Goal: Transaction & Acquisition: Subscribe to service/newsletter

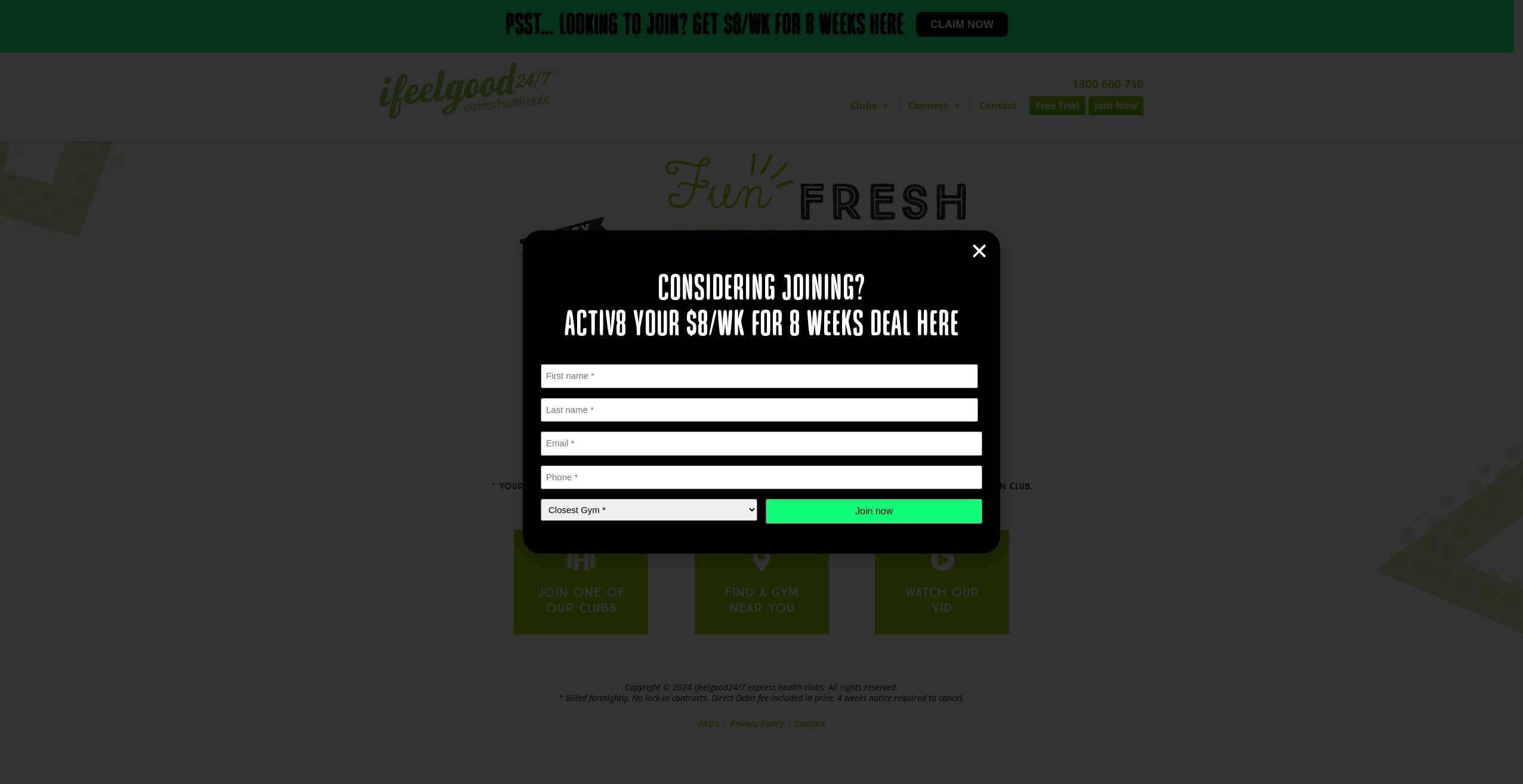
click at [608, 372] on input "First" at bounding box center [759, 376] width 437 height 24
type input "michelle"
type input "blake"
click at [602, 438] on input "Email *" at bounding box center [761, 443] width 442 height 24
type input "[EMAIL_ADDRESS][DOMAIN_NAME]"
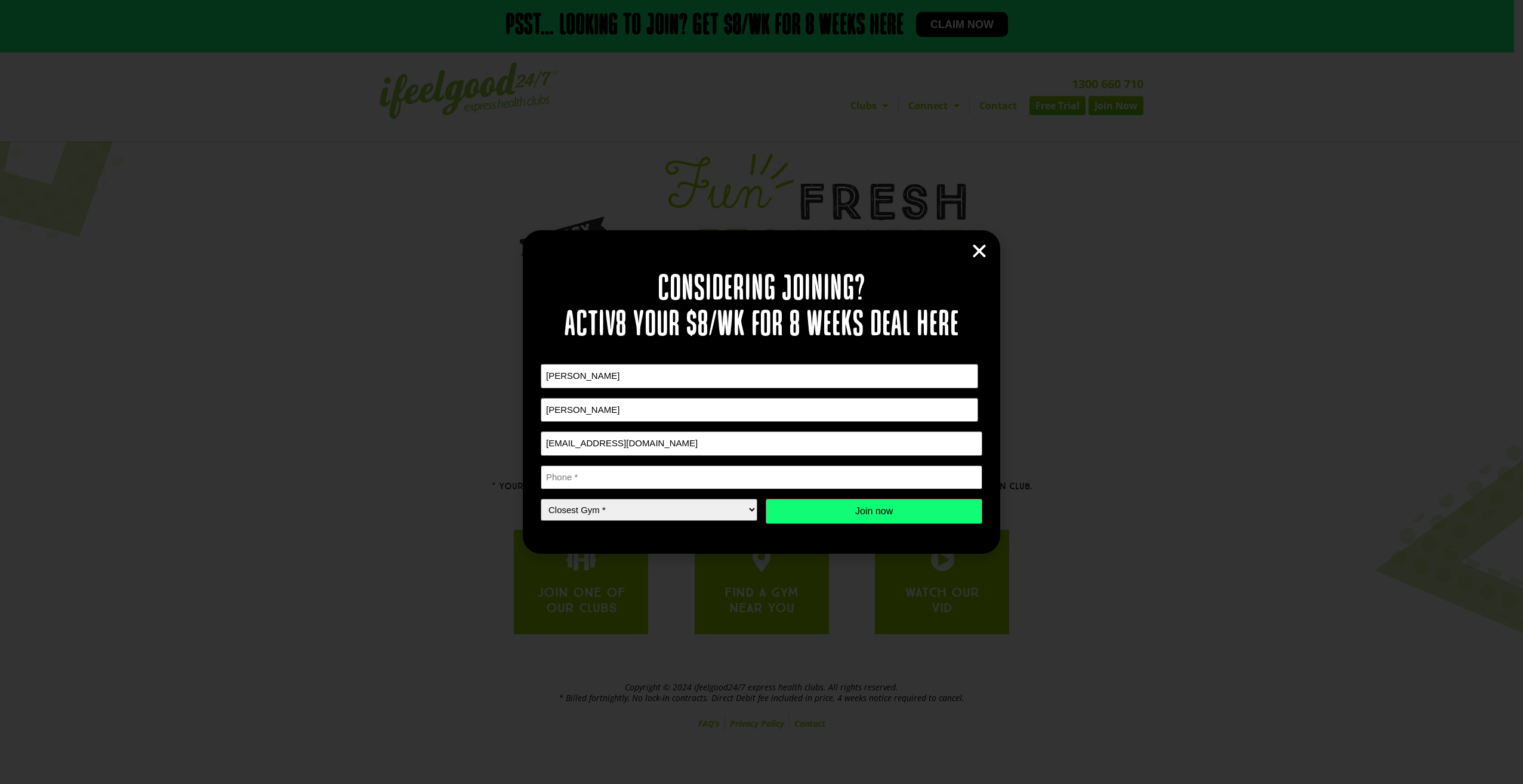
type input "0431272352"
click at [621, 510] on select "Closest Gym * Alexandra Hills Calamvale Coopers Plains Middle Park Oxley Park R…" at bounding box center [649, 510] width 217 height 22
select select "Alexandra Hills"
click at [540, 499] on select "Closest Gym * Alexandra Hills Calamvale Coopers Plains Middle Park Oxley Park R…" at bounding box center [649, 510] width 217 height 22
click at [794, 521] on input "Join now" at bounding box center [874, 511] width 217 height 25
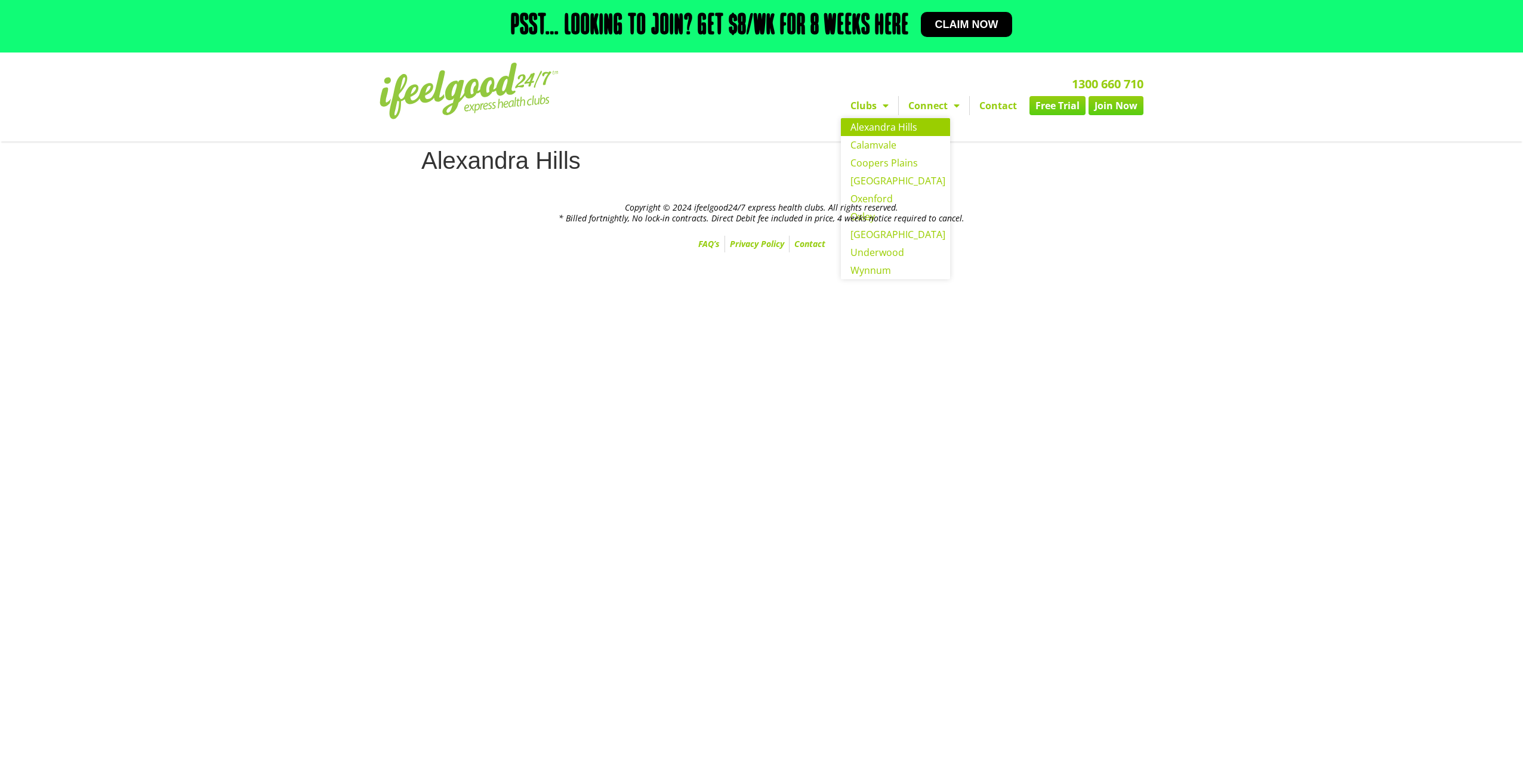
click at [878, 126] on link "Alexandra Hills" at bounding box center [895, 126] width 109 height 18
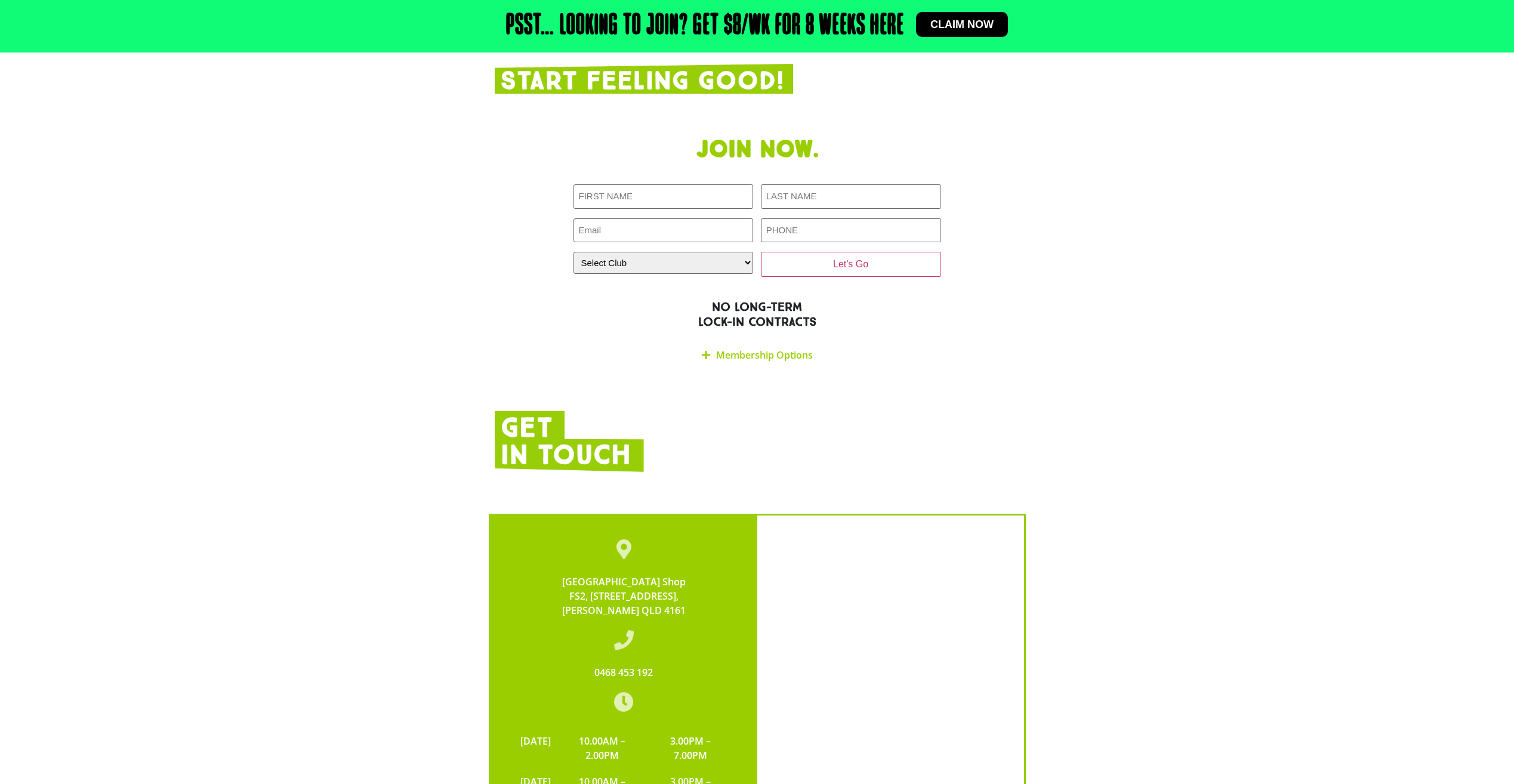
scroll to position [1611, 0]
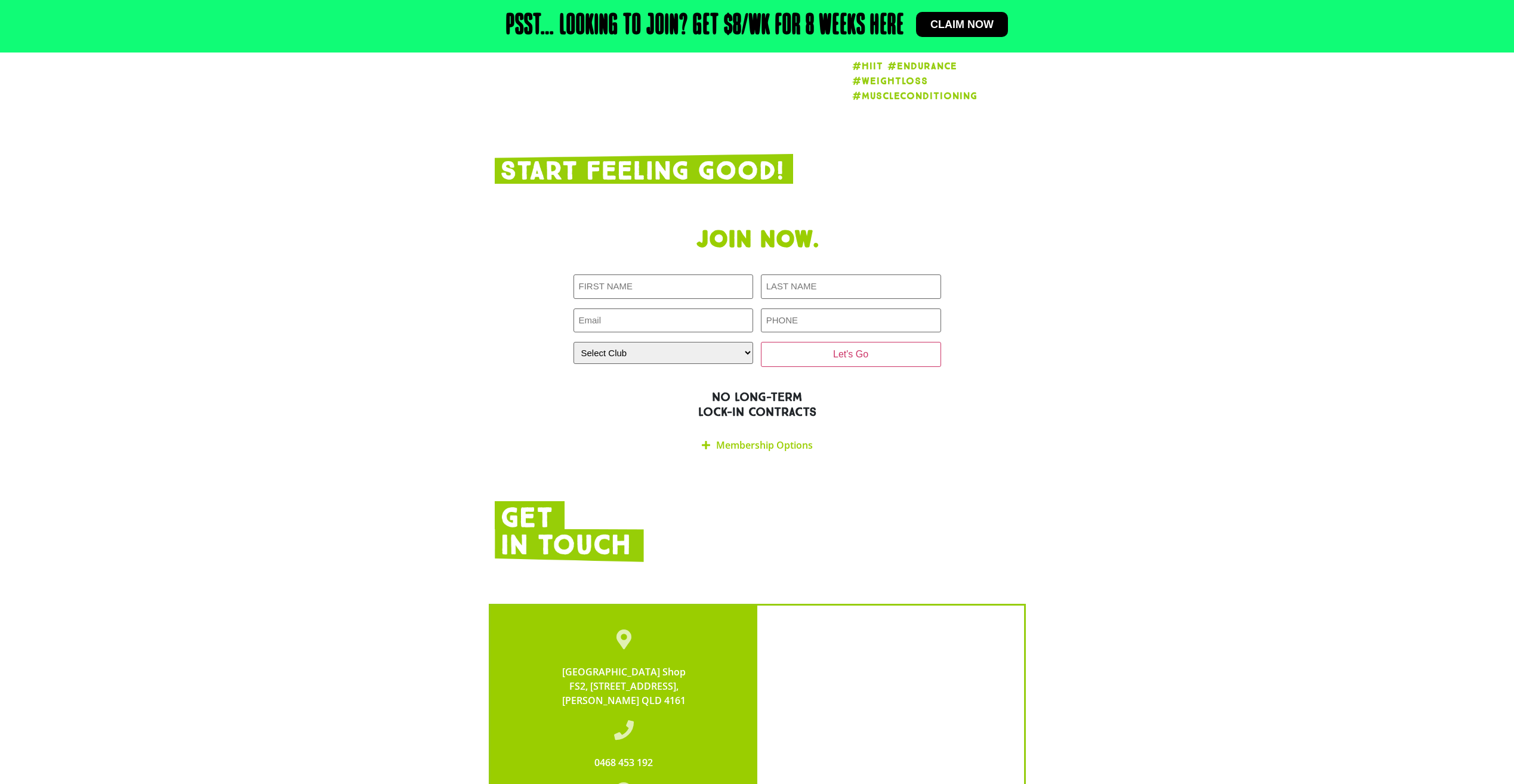
click at [782, 438] on link "Membership Options" at bounding box center [765, 445] width 96 height 13
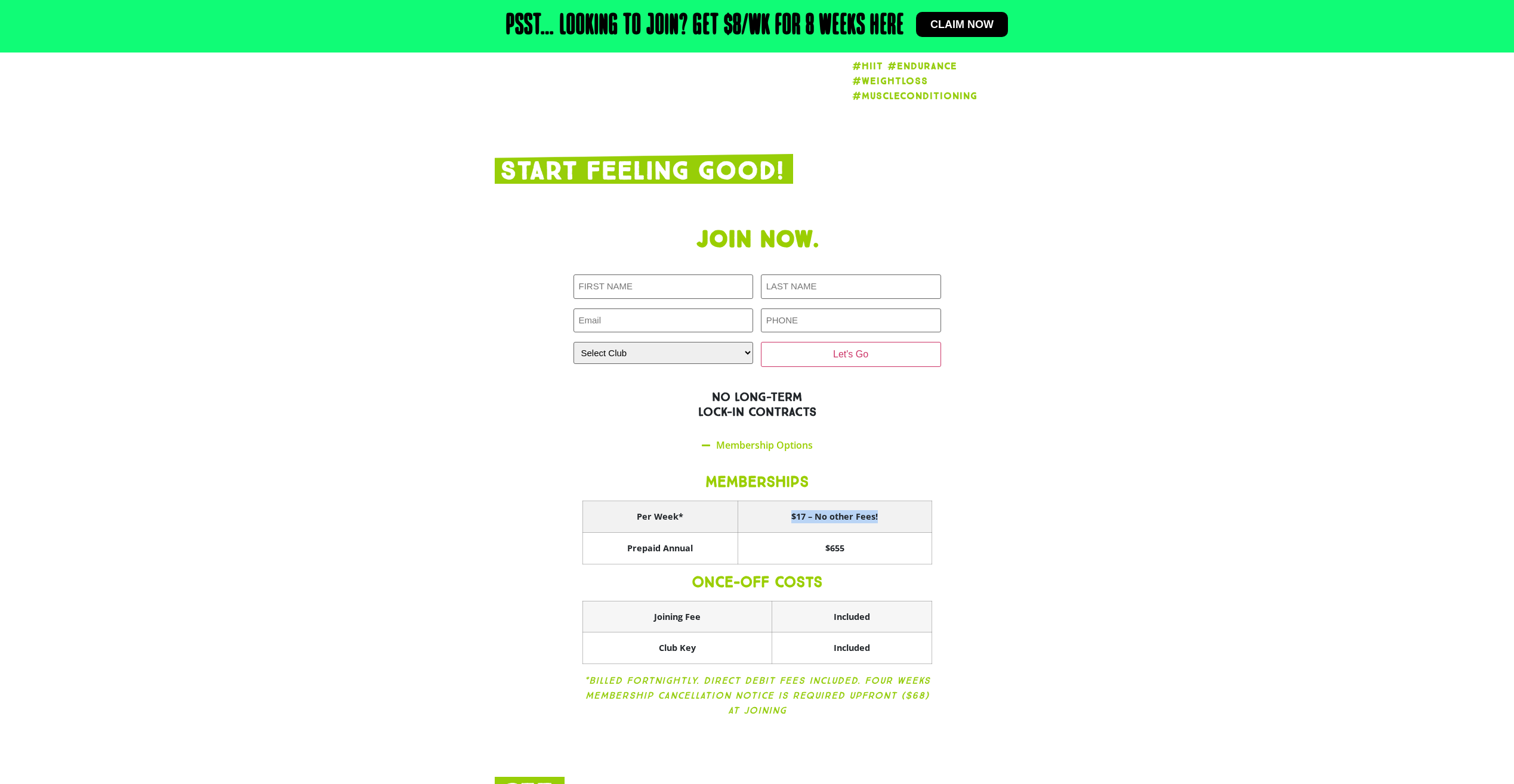
drag, startPoint x: 892, startPoint y: 502, endPoint x: 701, endPoint y: 509, distance: 191.1
click at [701, 508] on tr "Per Week* $17 – No other Fees!" at bounding box center [757, 517] width 349 height 32
click at [1054, 635] on section "Join now. FIRST NAME LAST NAME EMAIL PHONE CLOSEST CLUB Closest Club Alexandra …" at bounding box center [757, 481] width 1514 height 521
drag, startPoint x: 882, startPoint y: 599, endPoint x: 799, endPoint y: 610, distance: 83.7
click at [799, 610] on th "Included" at bounding box center [851, 617] width 160 height 32
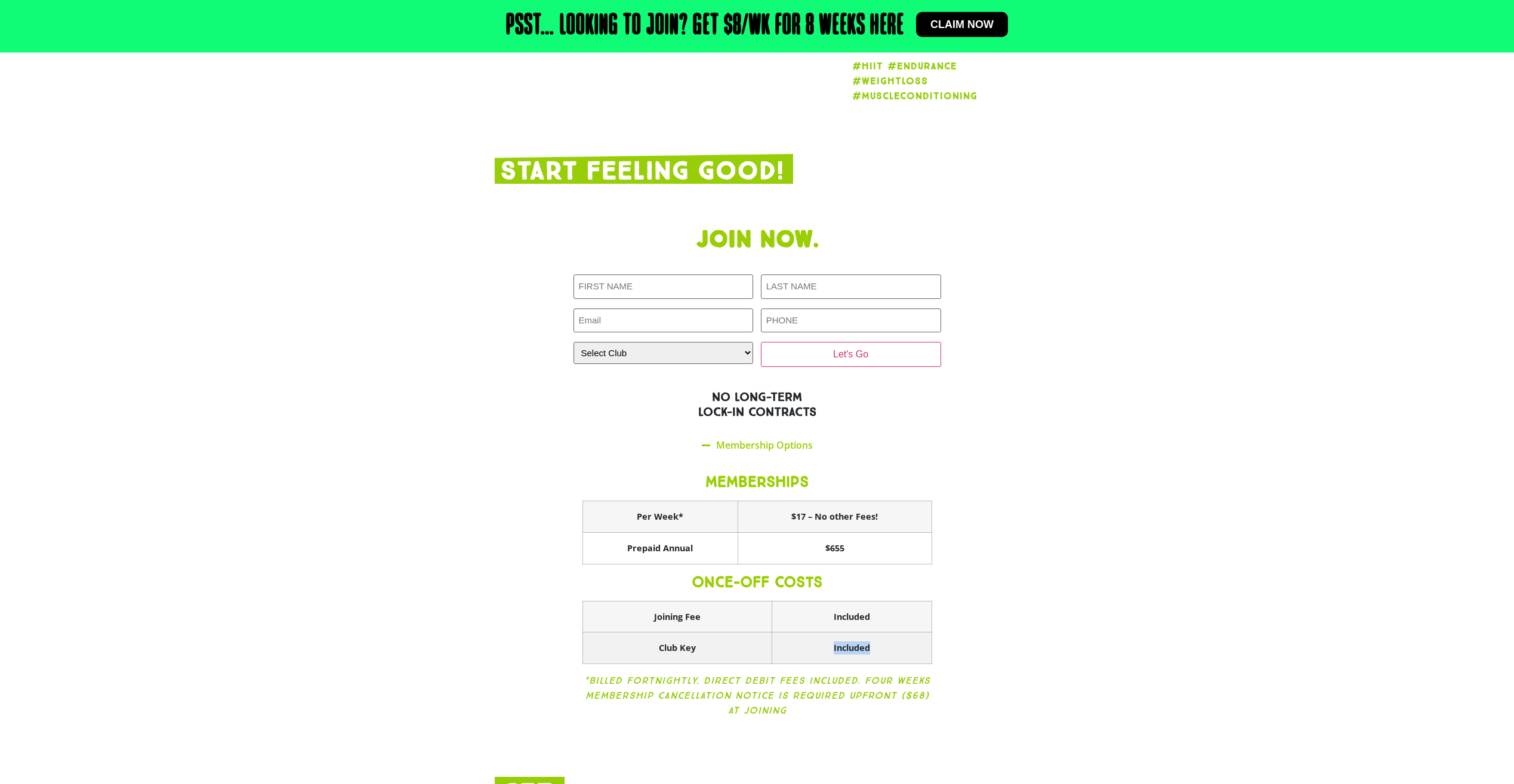
drag, startPoint x: 799, startPoint y: 610, endPoint x: 815, endPoint y: 633, distance: 28.0
click at [815, 633] on th "Included" at bounding box center [851, 648] width 160 height 32
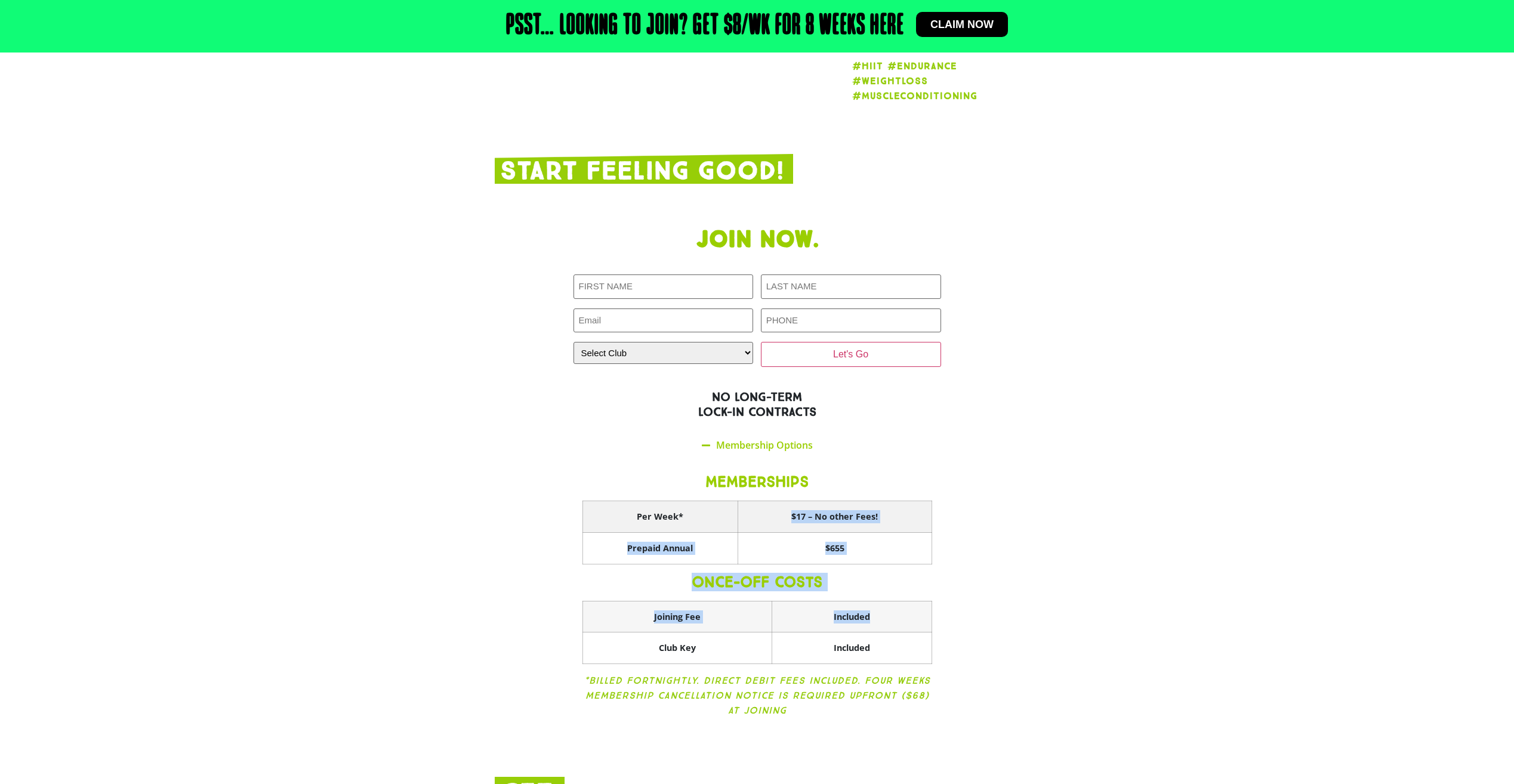
drag, startPoint x: 815, startPoint y: 633, endPoint x: 782, endPoint y: 492, distance: 144.8
click at [782, 492] on div "MEMBERSHIPS Per Week* $17 – No other Fees! Prepaid Annual $655 ONCE-OFF COSTS J…" at bounding box center [757, 597] width 368 height 275
click at [1247, 580] on section "Join now. FIRST NAME LAST NAME EMAIL PHONE CLOSEST CLUB Closest Club Alexandra …" at bounding box center [757, 481] width 1514 height 521
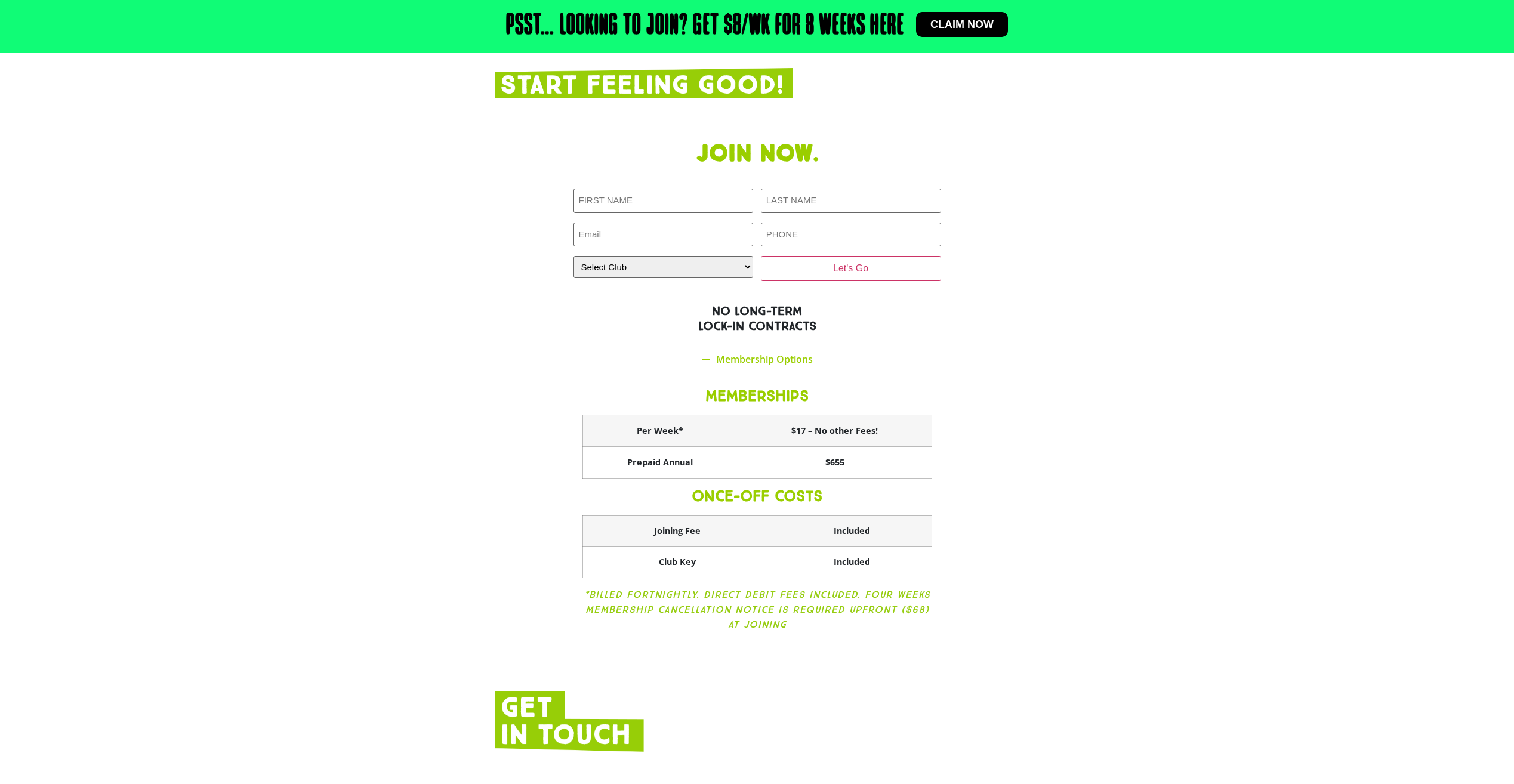
scroll to position [1492, 0]
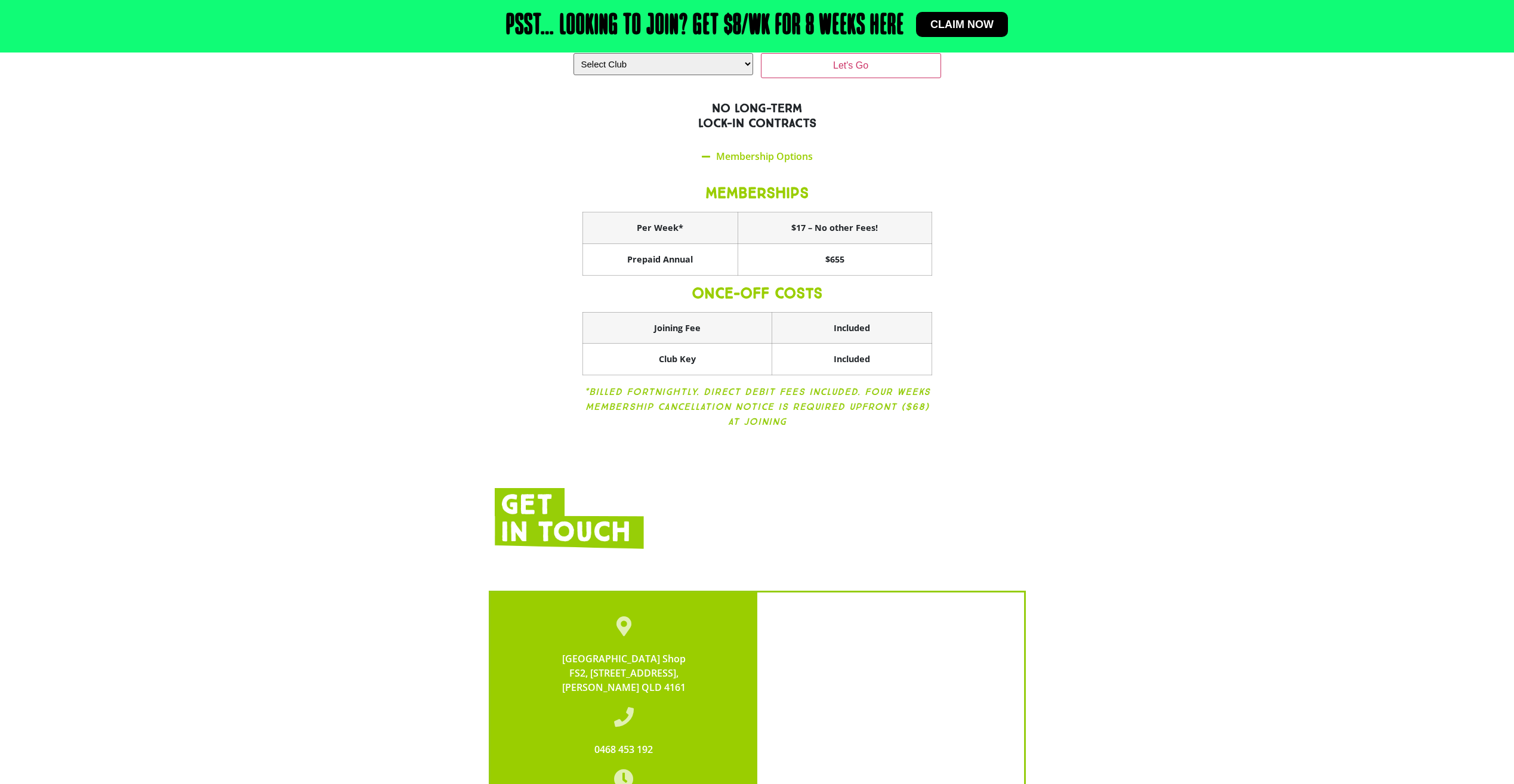
scroll to position [2207, 0]
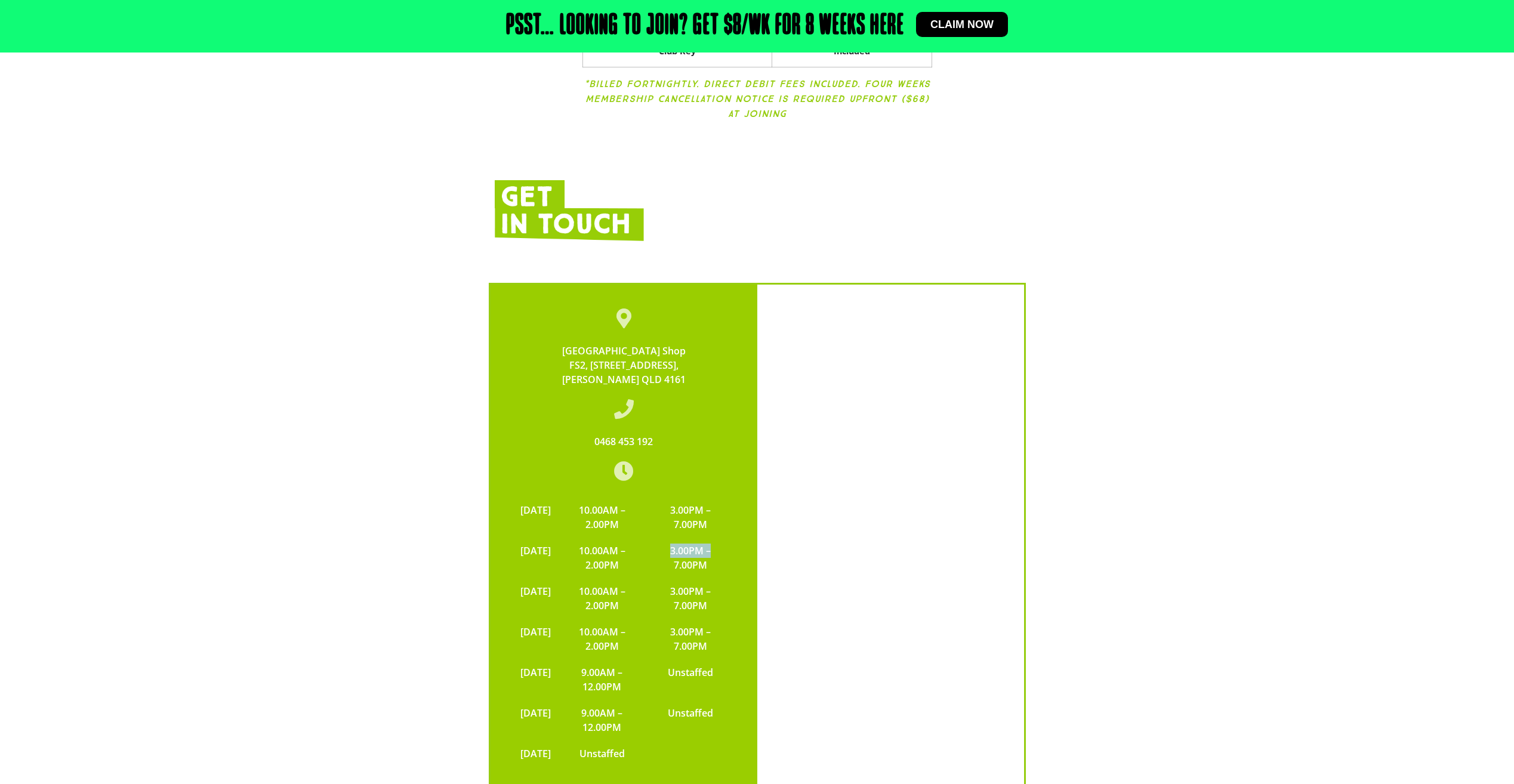
drag, startPoint x: 668, startPoint y: 531, endPoint x: 744, endPoint y: 526, distance: 76.2
click at [744, 526] on div "Alexandra Hills Shopping Centre Shop FS2, 71 Cambridge Drive, Alexandra Hills Q…" at bounding box center [624, 561] width 267 height 552
click at [628, 584] on td "10.00AM – 2.00PM" at bounding box center [602, 598] width 91 height 40
drag, startPoint x: 654, startPoint y: 566, endPoint x: 697, endPoint y: 572, distance: 43.4
click at [697, 578] on tr "WEDNESDAY 10.00AM – 2.00PM 3.00PM – 7.00PM" at bounding box center [624, 598] width 219 height 40
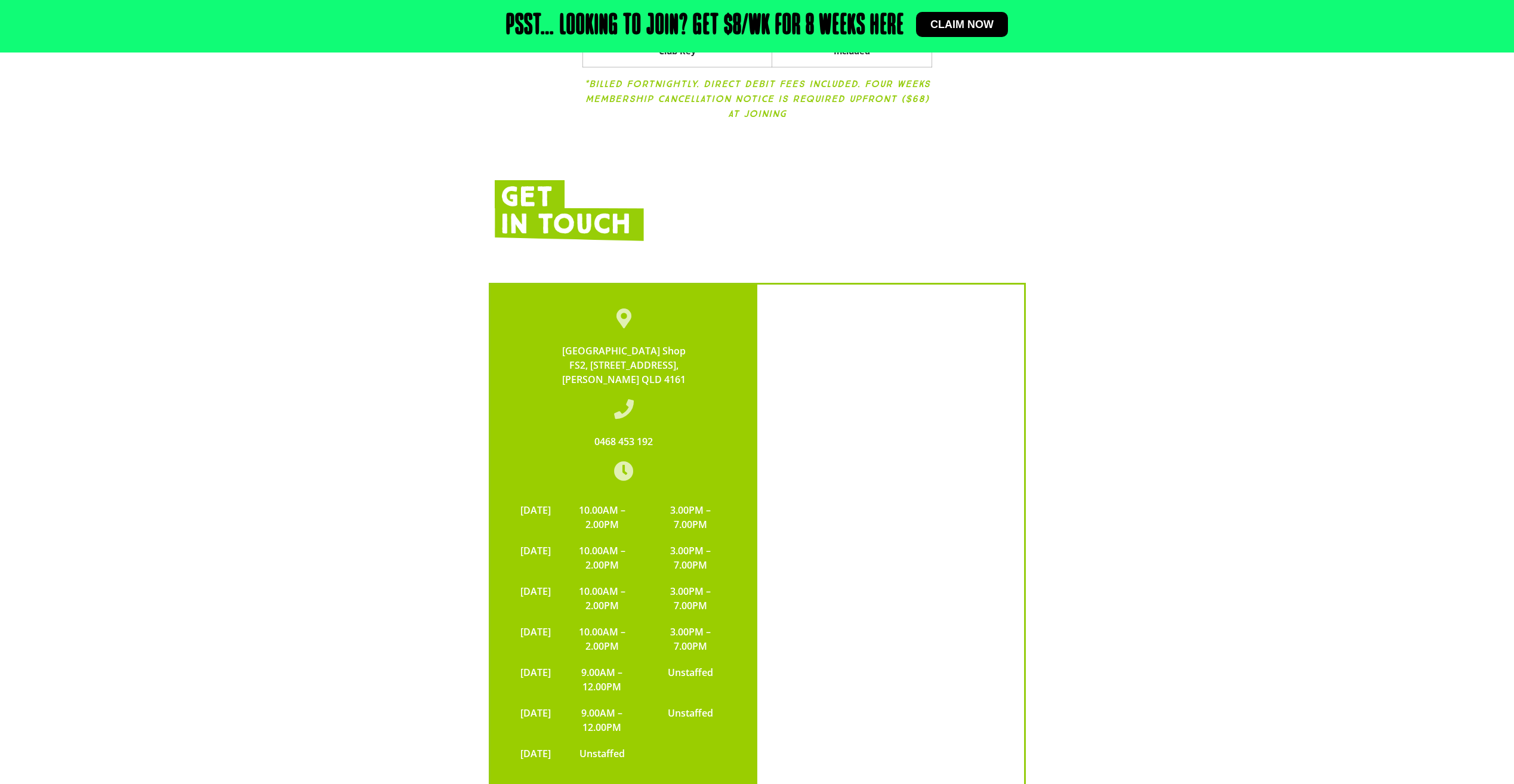
drag, startPoint x: 697, startPoint y: 572, endPoint x: 678, endPoint y: 582, distance: 21.5
click at [682, 584] on td "3.00PM – 7.00PM" at bounding box center [690, 598] width 86 height 40
drag, startPoint x: 672, startPoint y: 568, endPoint x: 715, endPoint y: 565, distance: 43.1
click at [715, 578] on td "3.00PM – 7.00PM" at bounding box center [690, 598] width 86 height 40
drag, startPoint x: 715, startPoint y: 565, endPoint x: 708, endPoint y: 583, distance: 19.3
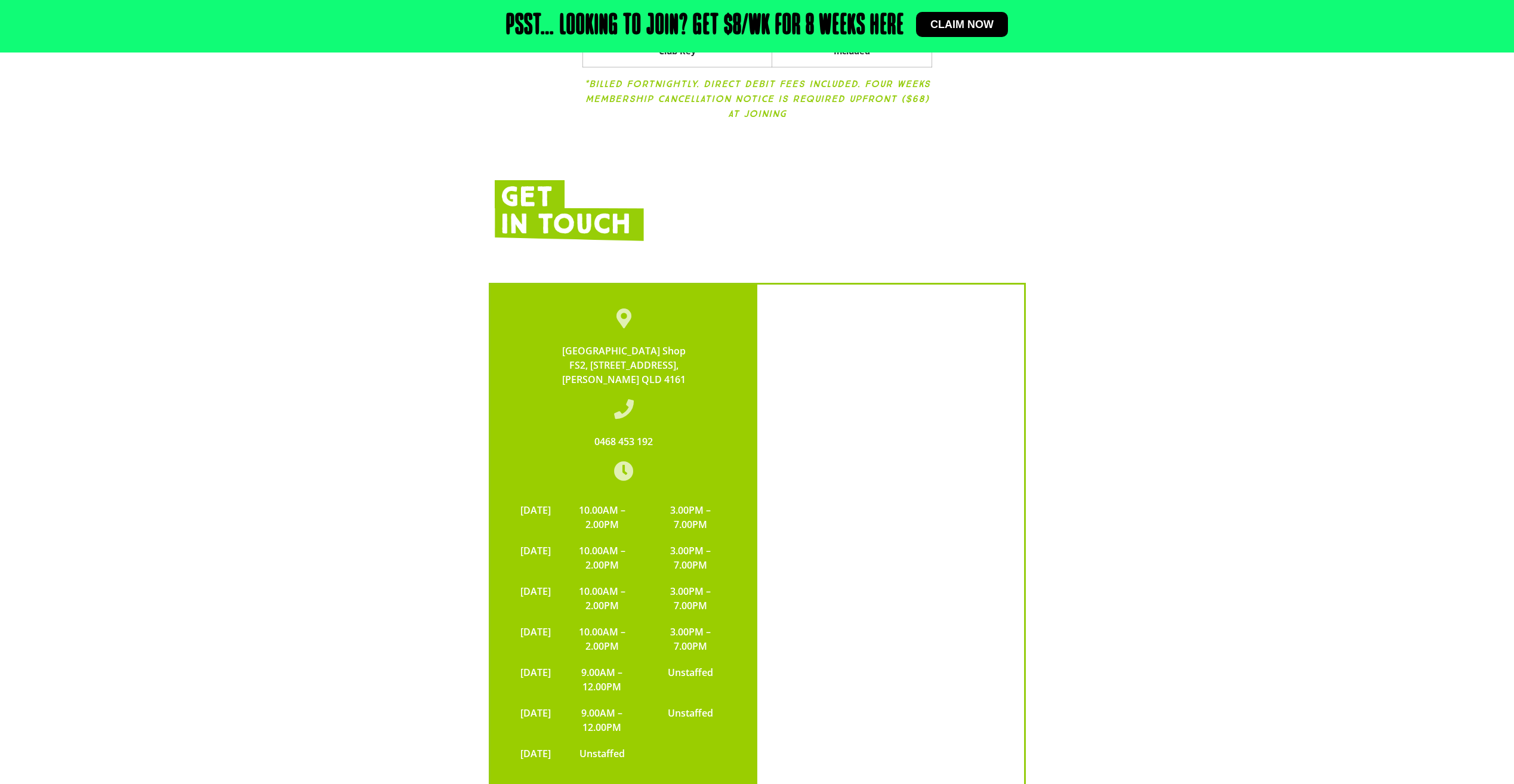
click at [708, 583] on td "3.00PM – 7.00PM" at bounding box center [690, 598] width 86 height 40
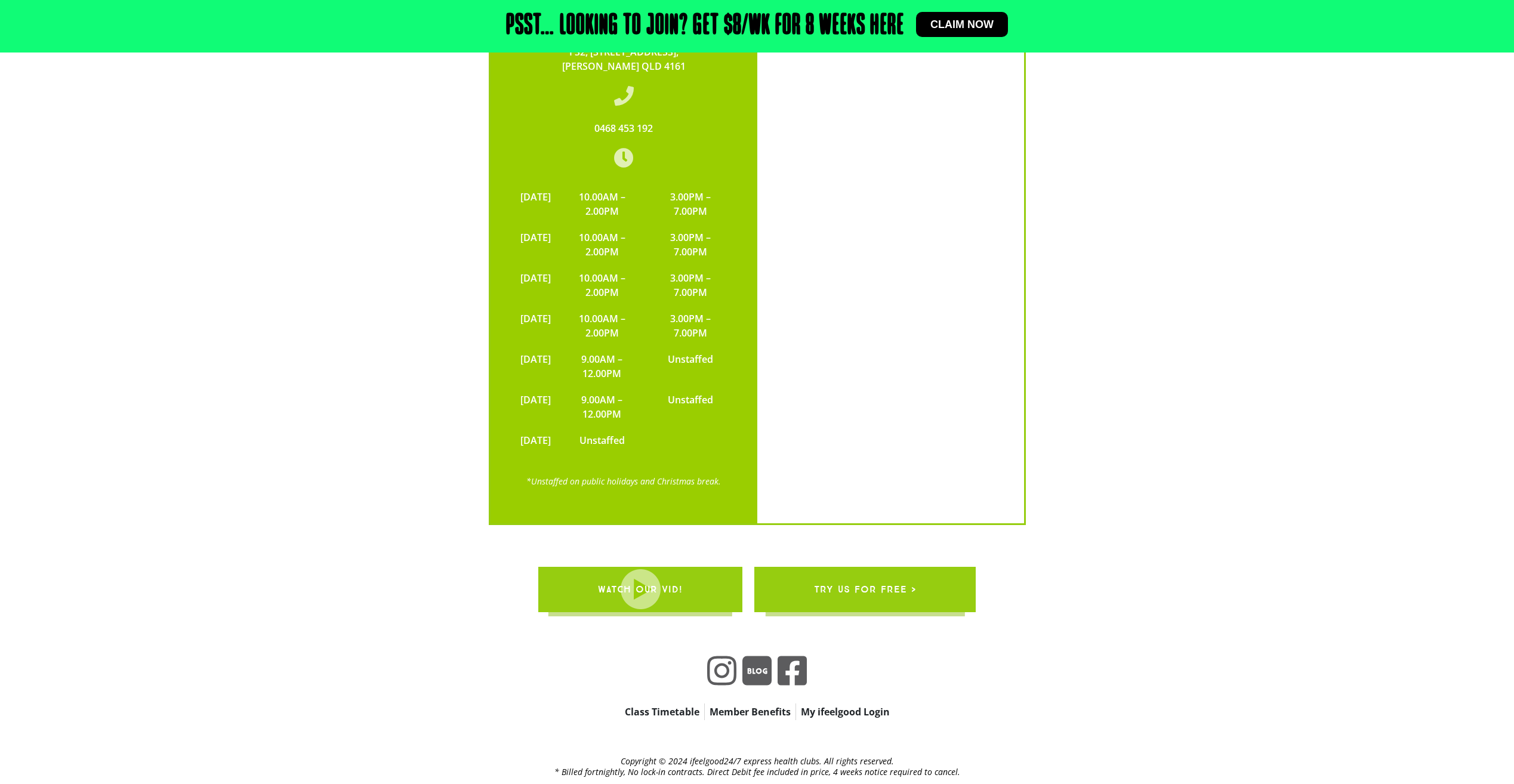
scroll to position [2531, 0]
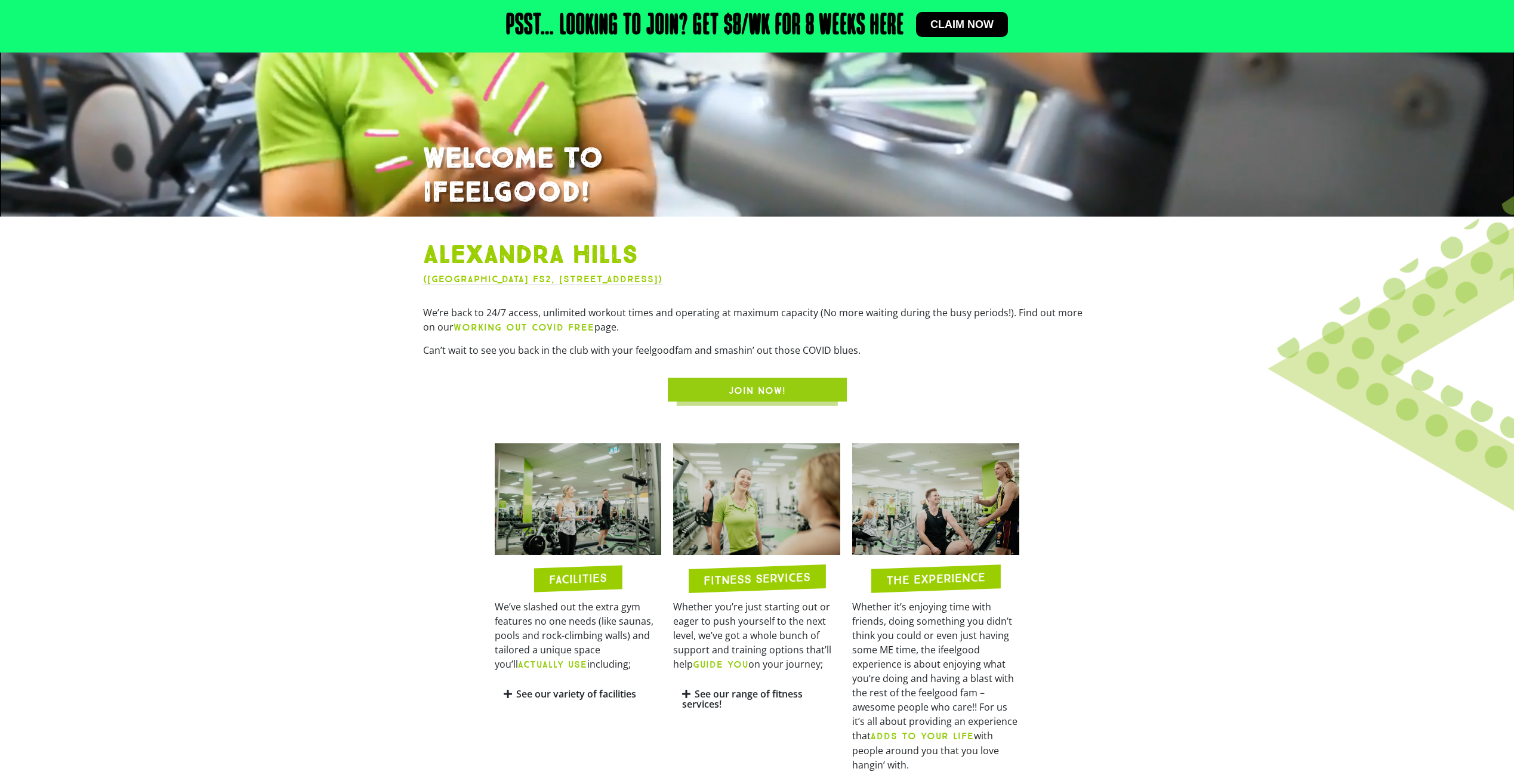
drag, startPoint x: 760, startPoint y: 385, endPoint x: 806, endPoint y: 415, distance: 54.9
click at [760, 385] on span "JOIN NOW!" at bounding box center [757, 390] width 57 height 14
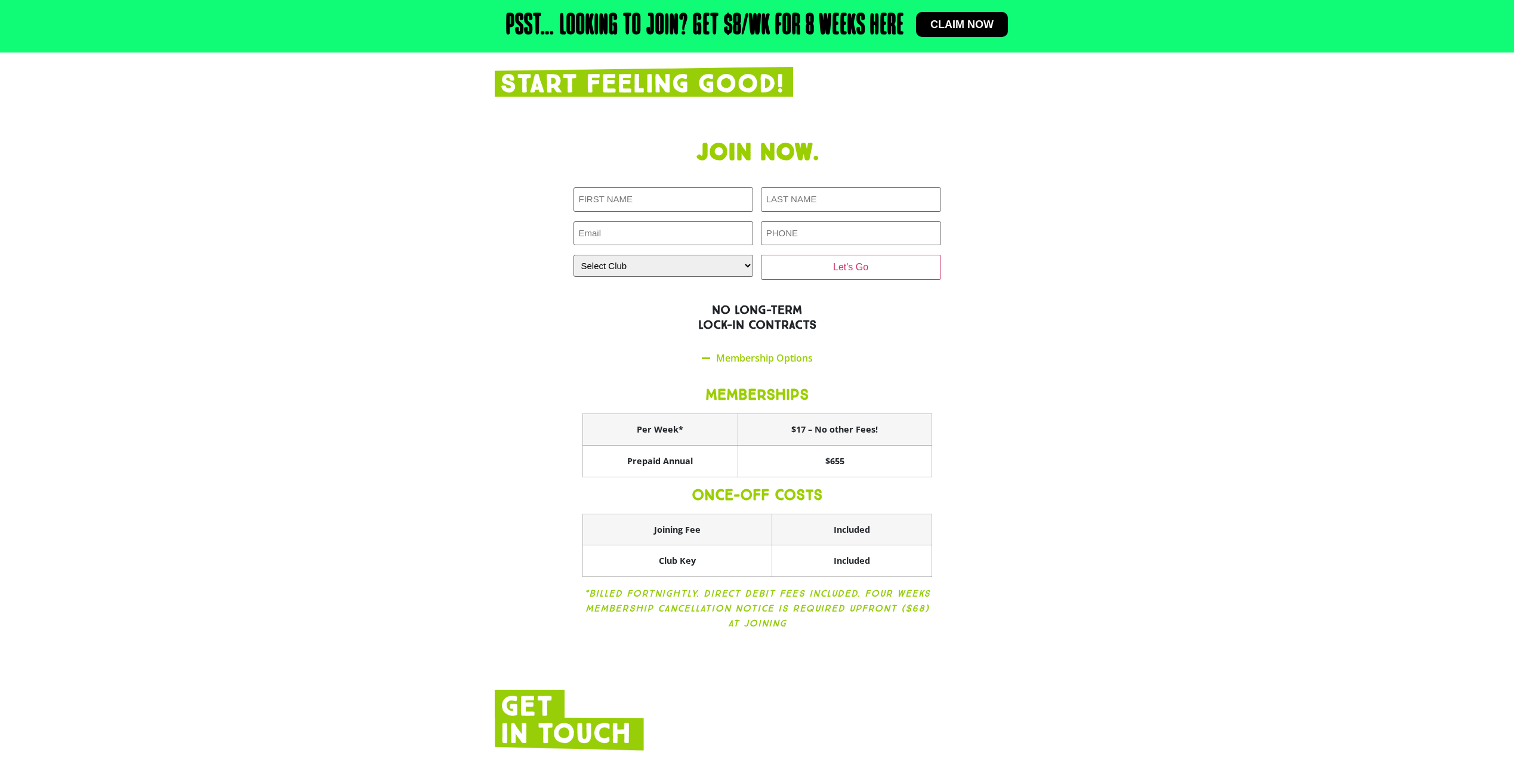
scroll to position [1712, 0]
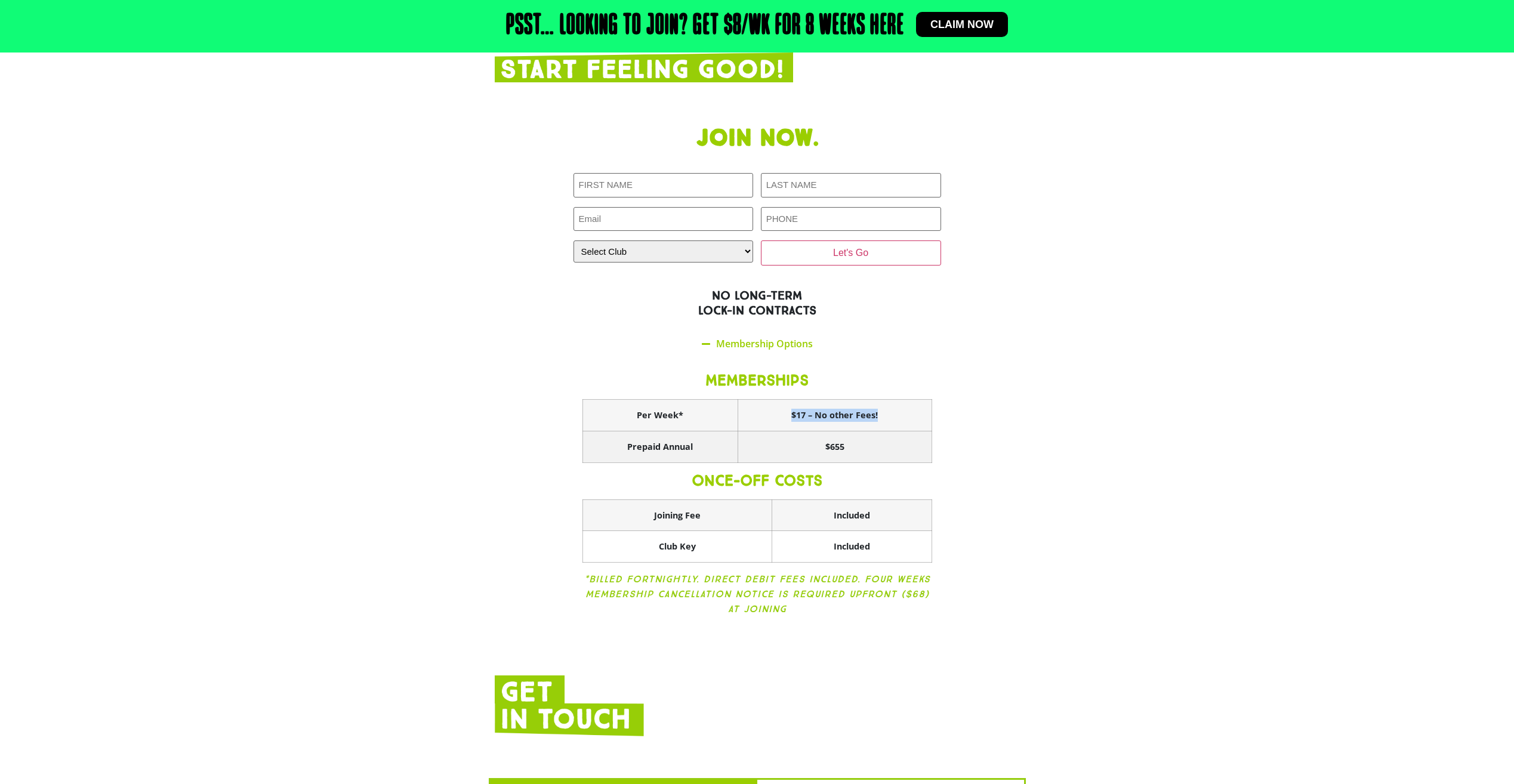
drag, startPoint x: 880, startPoint y: 385, endPoint x: 725, endPoint y: 420, distance: 158.9
click at [728, 418] on tbody "Per Week* $17 – No other Fees! Prepaid Annual $655" at bounding box center [757, 431] width 349 height 63
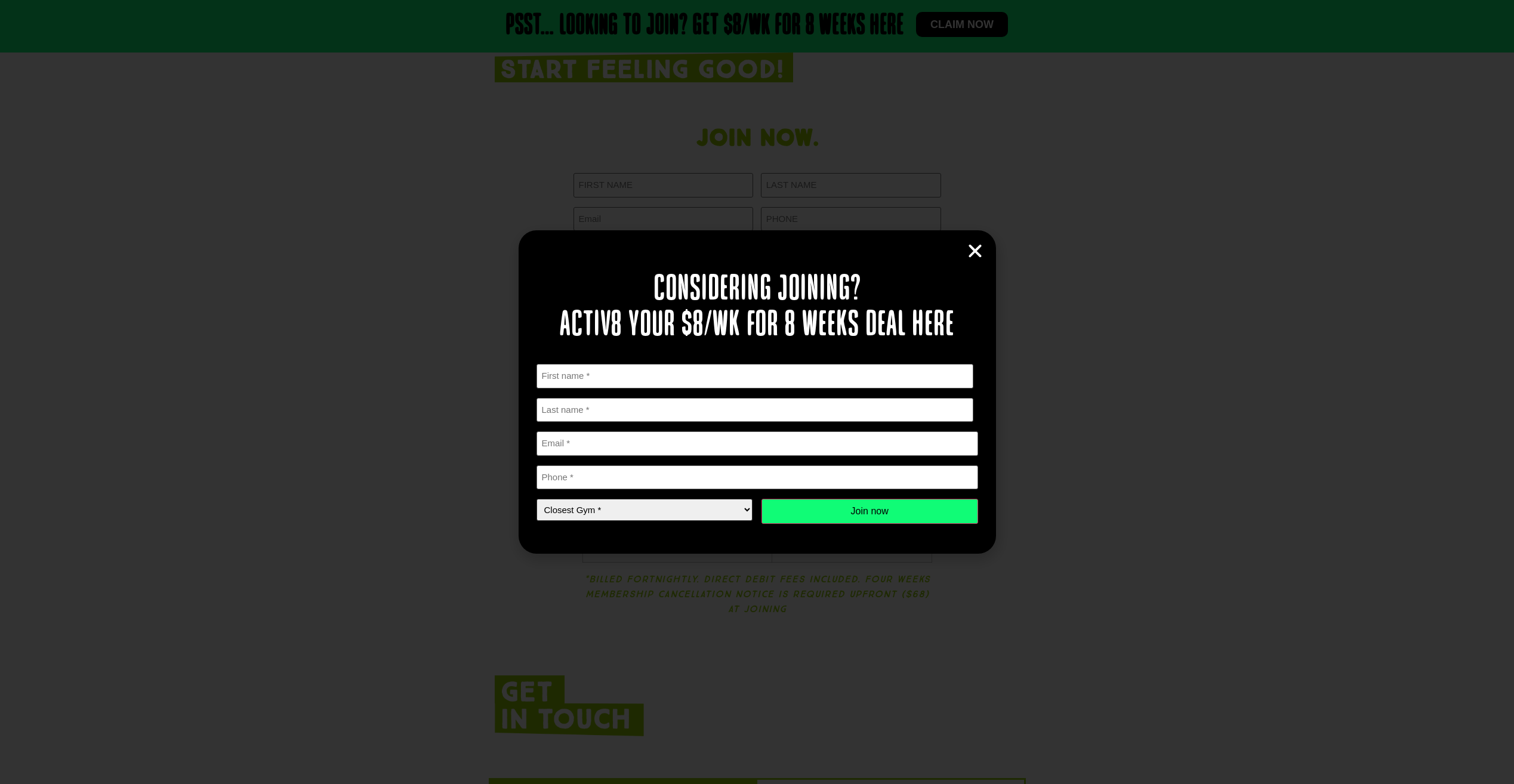
click at [699, 514] on select "Closest Gym * Alexandra Hills Calamvale Coopers Plains Middle Park Oxley Park R…" at bounding box center [644, 510] width 217 height 22
select select "Alexandra Hills"
click at [536, 499] on select "Closest Gym * Alexandra Hills Calamvale Coopers Plains Middle Park Oxley Park R…" at bounding box center [644, 510] width 217 height 22
drag, startPoint x: 971, startPoint y: 242, endPoint x: 962, endPoint y: 164, distance: 78.5
click at [972, 242] on icon "Close" at bounding box center [975, 251] width 18 height 18
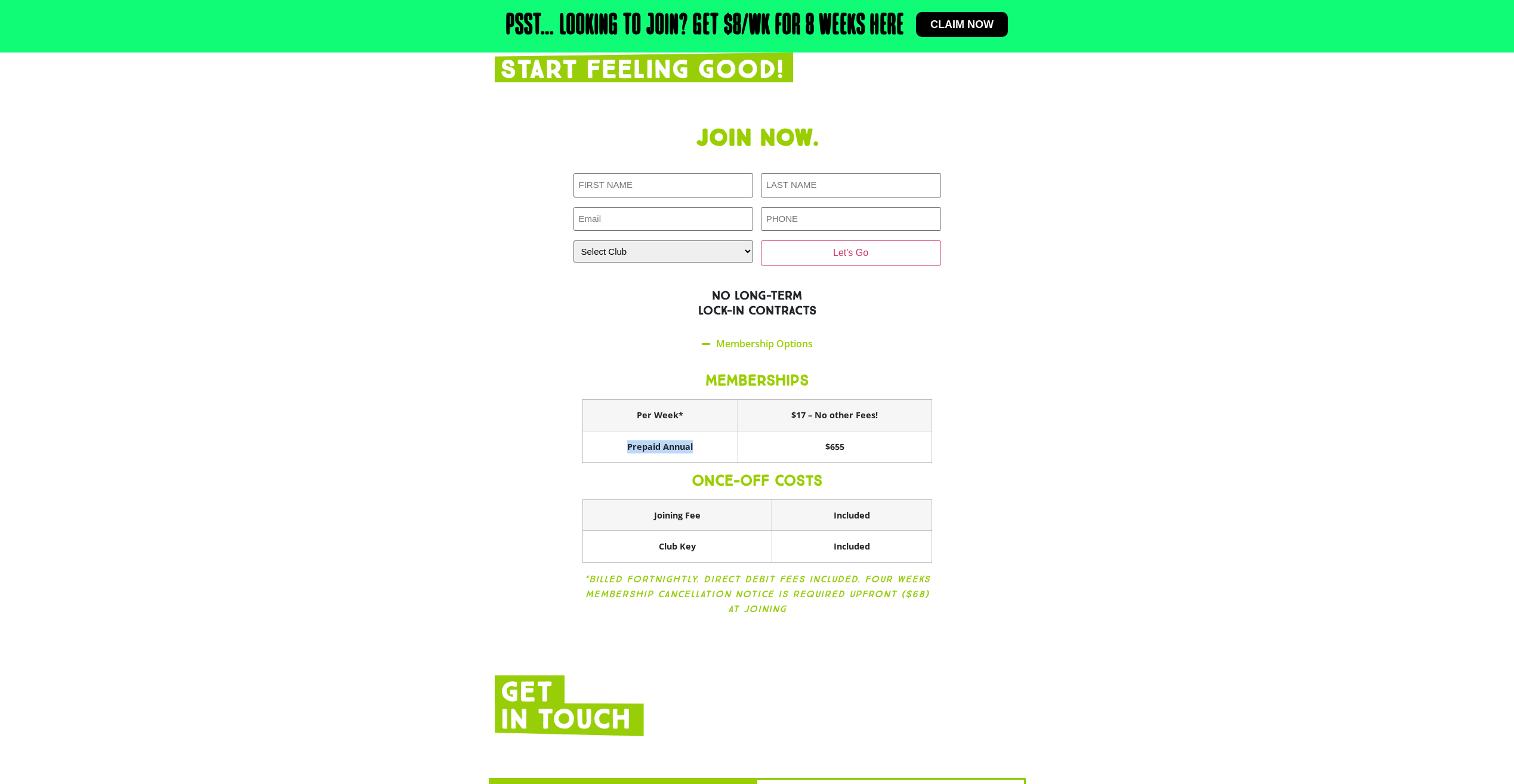
click at [959, 17] on link "Claim now" at bounding box center [962, 24] width 92 height 25
click at [943, 18] on link "Claim now" at bounding box center [962, 24] width 92 height 25
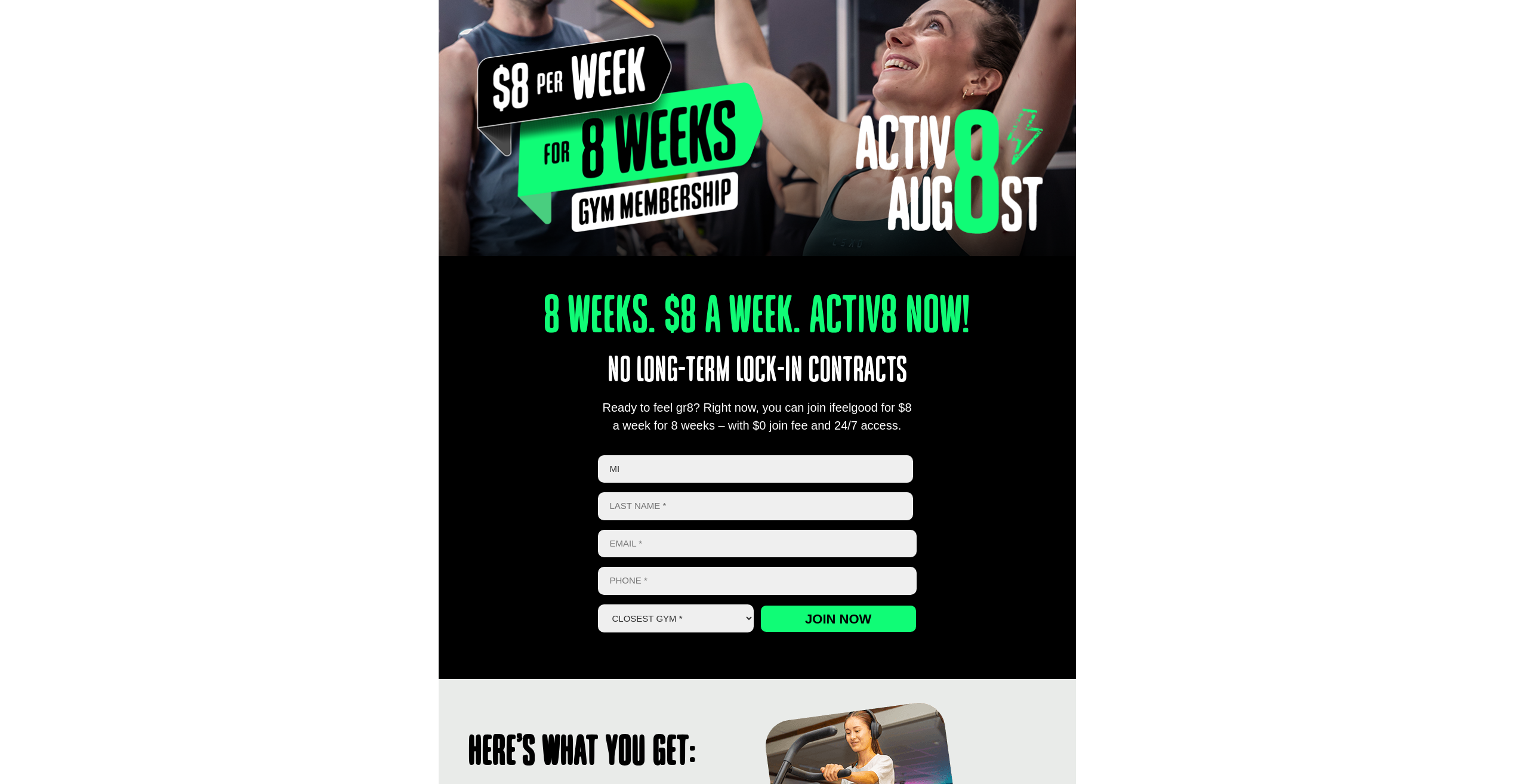
type input "M"
type input "michelle"
click at [678, 507] on input "Last name" at bounding box center [755, 506] width 316 height 28
type input "blake"
click at [765, 534] on input "Email *" at bounding box center [757, 544] width 319 height 28
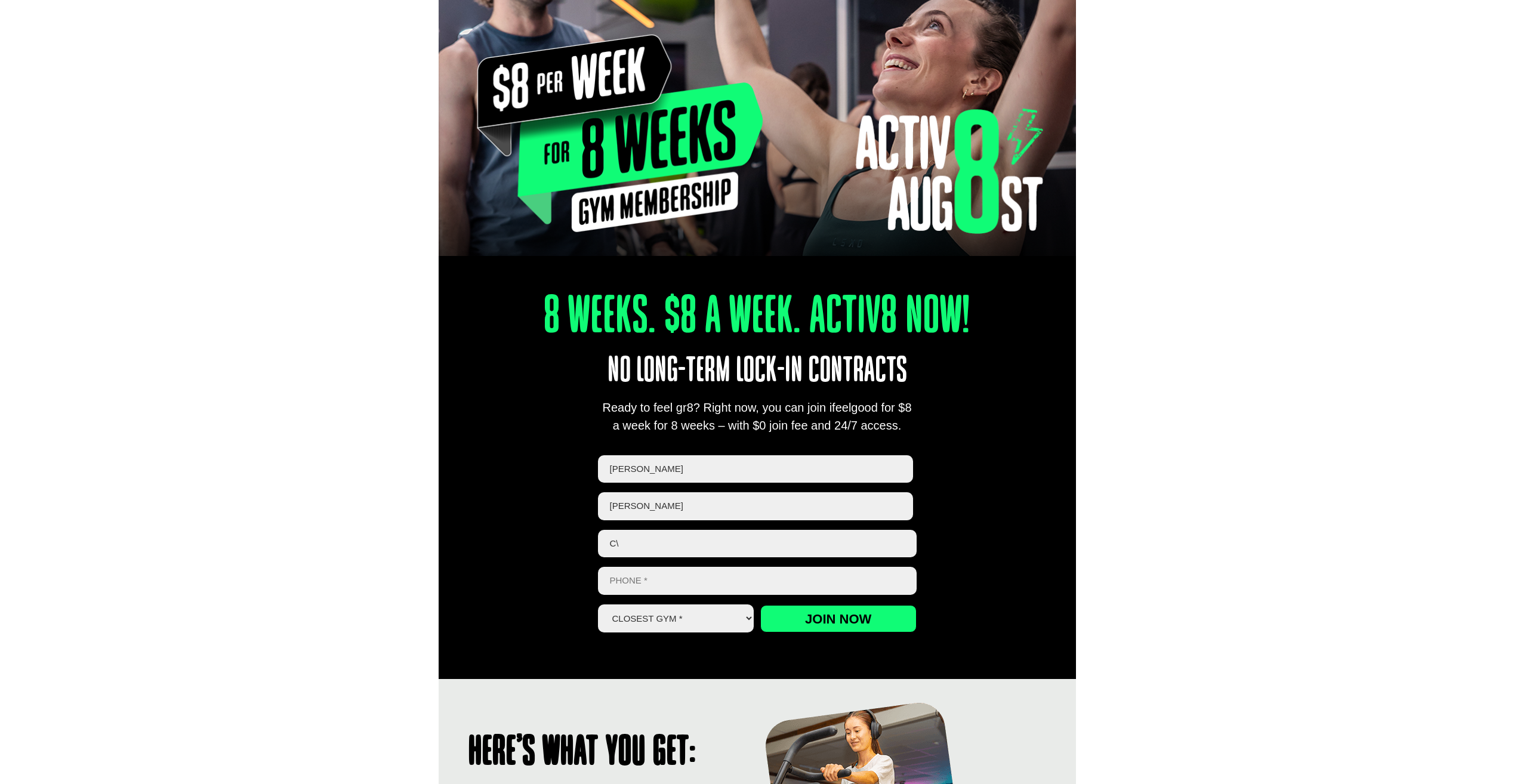
type input "c"
type input "[EMAIL_ADDRESS][DOMAIN_NAME]"
click at [706, 572] on input "Phone *" at bounding box center [757, 581] width 319 height 28
type input "0431272352"
click at [719, 631] on select "Closest Gym * Alexandra Hills Calamvale Coopers Plains Middle Park Oxley Park R…" at bounding box center [676, 619] width 156 height 28
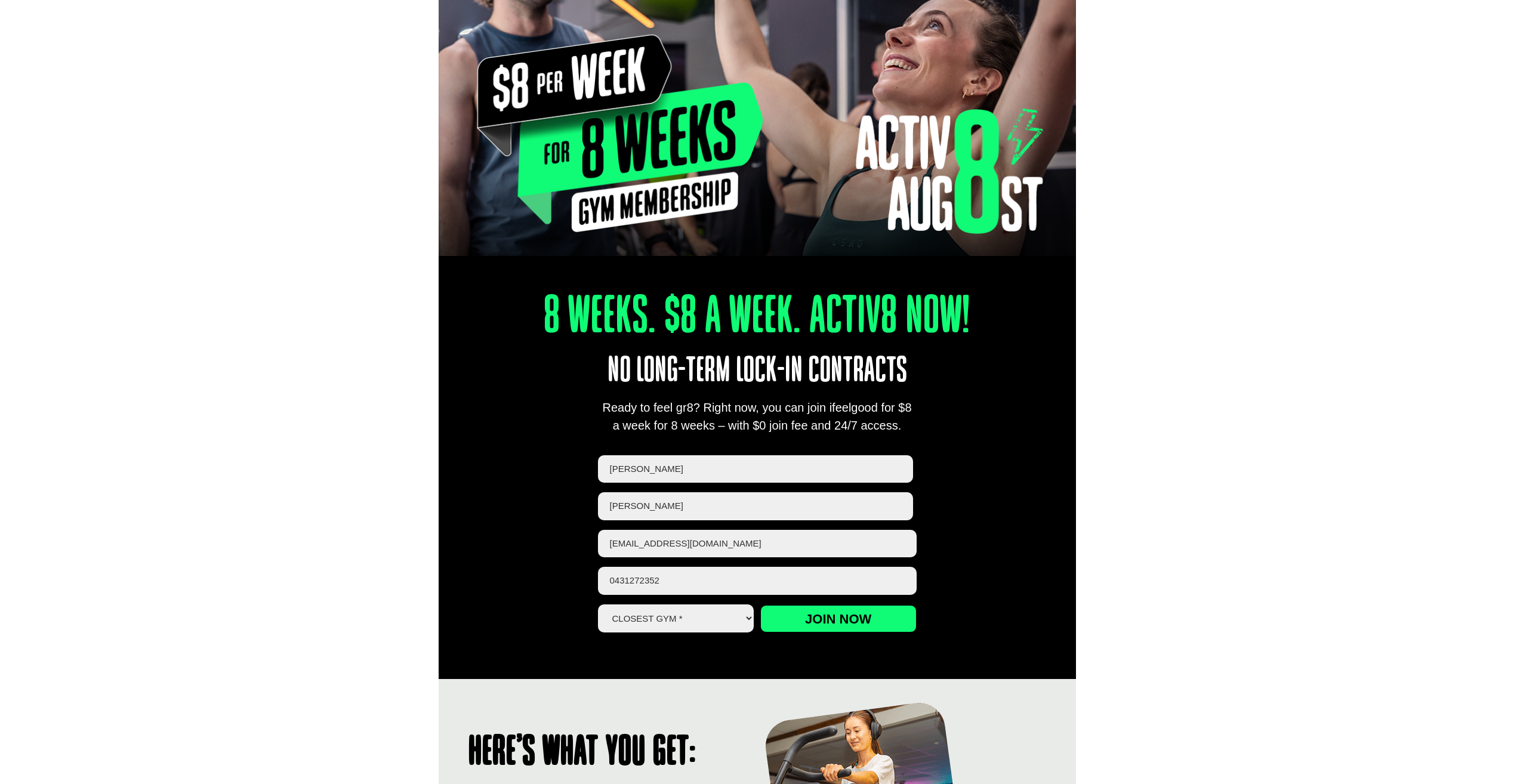
select select "Alexandra Hills"
click at [598, 604] on select "Closest Gym * Alexandra Hills Calamvale Coopers Plains Middle Park Oxley Park R…" at bounding box center [676, 619] width 156 height 28
click at [796, 613] on input "Join now" at bounding box center [839, 619] width 156 height 27
drag, startPoint x: 750, startPoint y: 428, endPoint x: 886, endPoint y: 422, distance: 136.1
click at [886, 422] on div "Ready to feel gr8? Right now, you can join ifeelgood for $8 a week for 8 weeks …" at bounding box center [757, 416] width 319 height 36
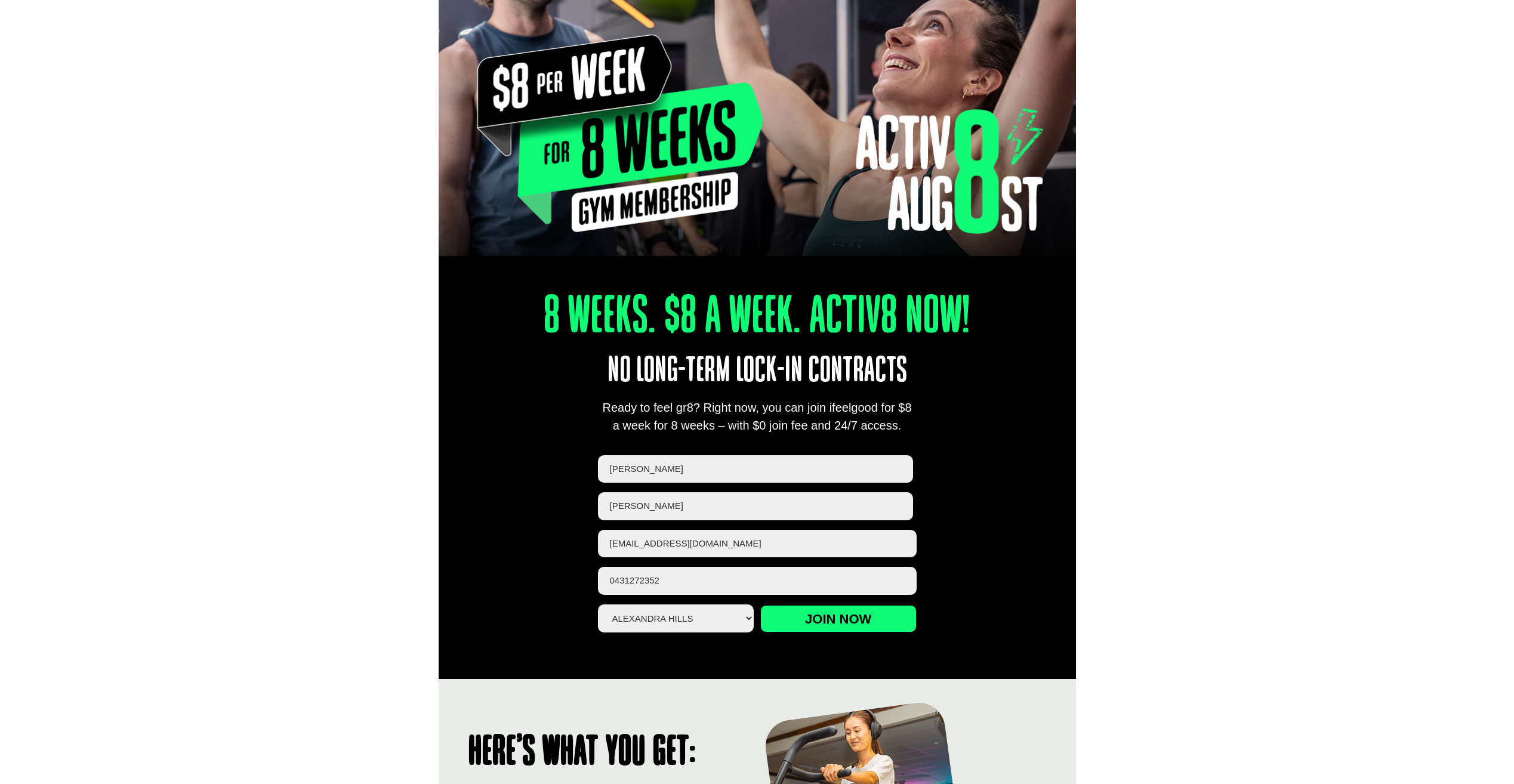
drag, startPoint x: 886, startPoint y: 422, endPoint x: 980, endPoint y: 456, distance: 100.0
click at [980, 456] on div "8 Weeks. $8 A Week. Activ8 Now! No long-term lock-in contracts Ready to feel gr…" at bounding box center [757, 449] width 638 height 459
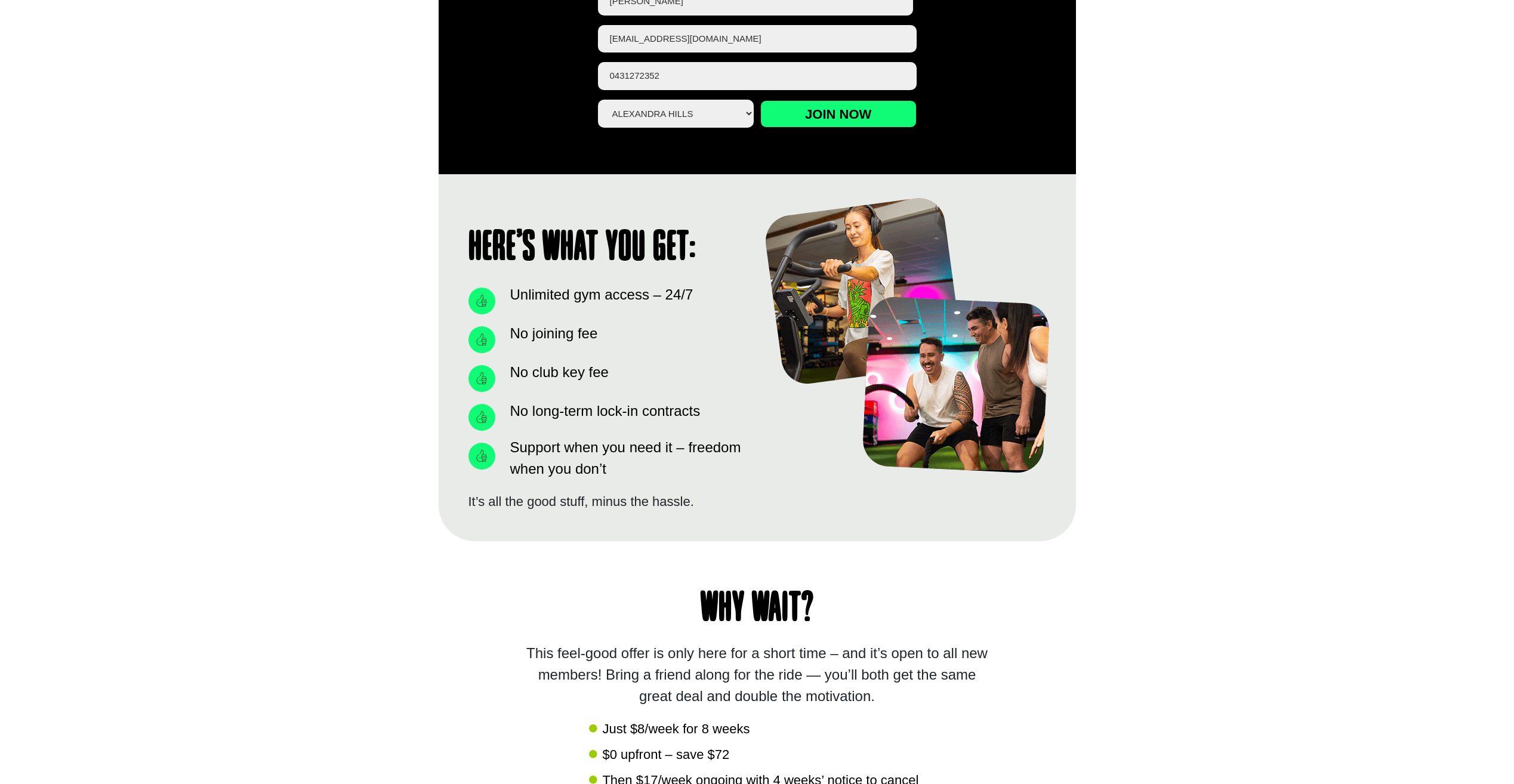
scroll to position [716, 0]
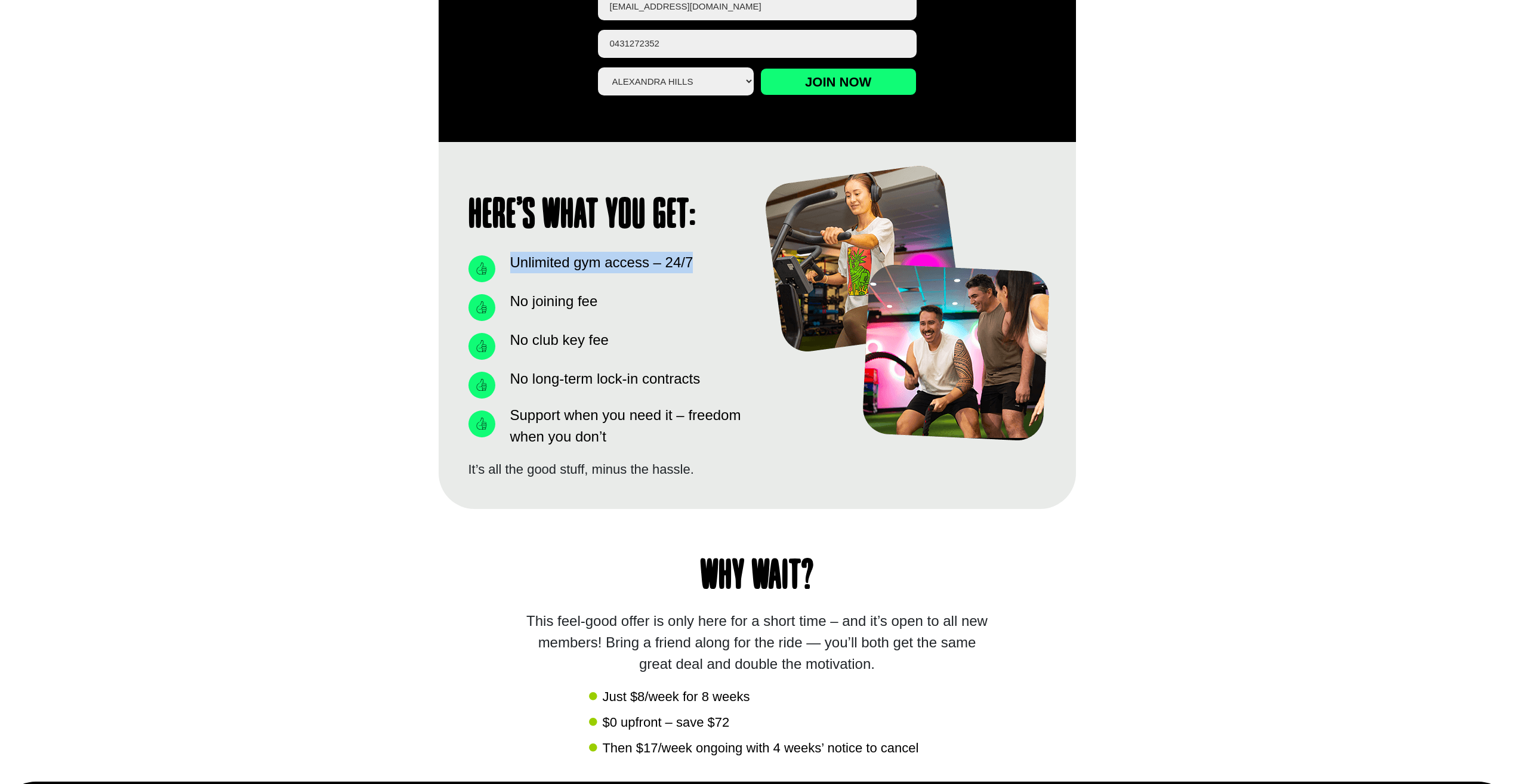
drag, startPoint x: 673, startPoint y: 270, endPoint x: 713, endPoint y: 274, distance: 40.2
click at [713, 274] on li "Unlimited gym access – 24/7" at bounding box center [606, 266] width 277 height 33
drag, startPoint x: 508, startPoint y: 379, endPoint x: 675, endPoint y: 369, distance: 167.3
click at [674, 369] on span "No long-term lock-in contracts" at bounding box center [604, 379] width 194 height 21
drag, startPoint x: 675, startPoint y: 369, endPoint x: 700, endPoint y: 443, distance: 78.1
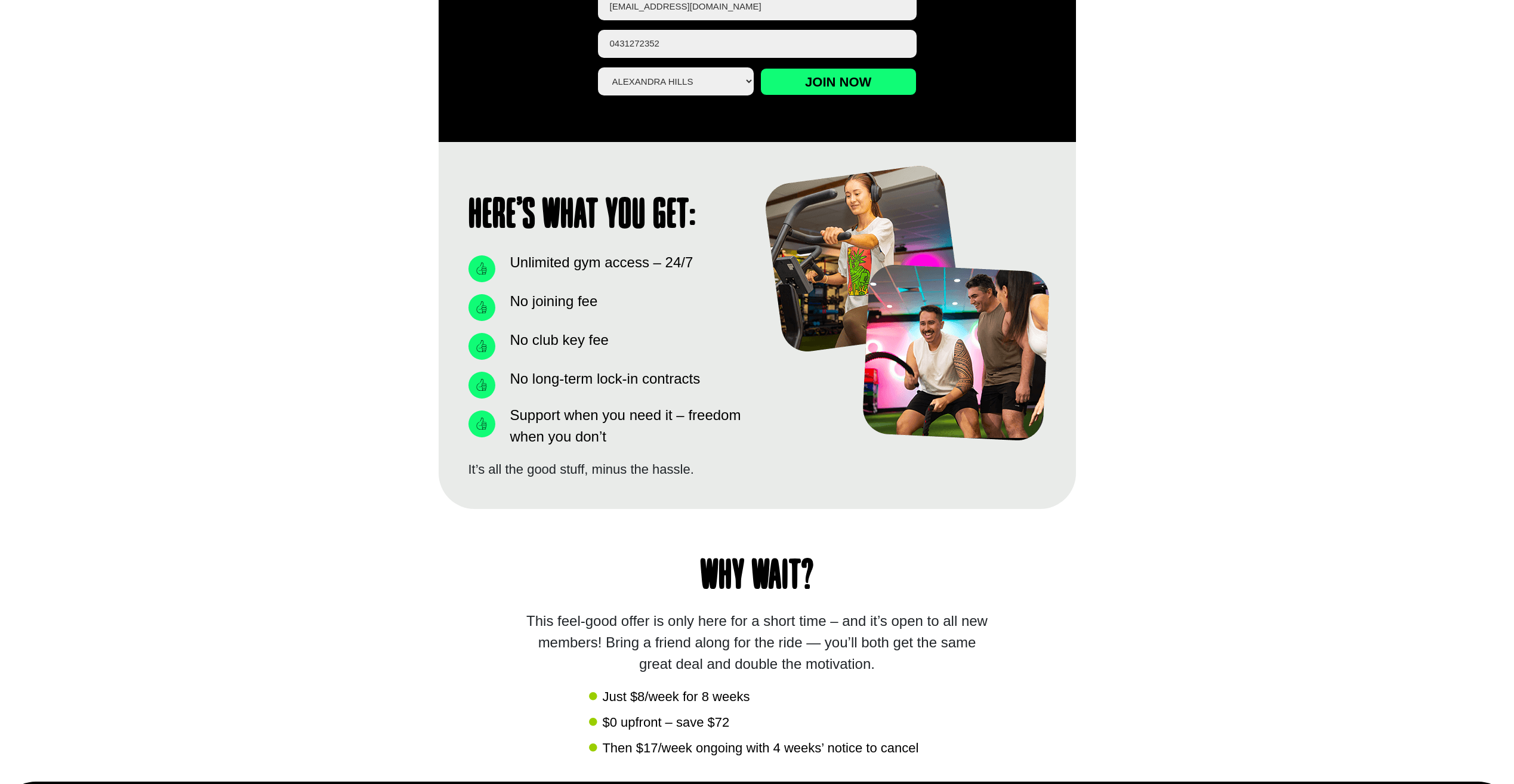
click at [700, 443] on span "Support when you need it – freedom when you don’t" at bounding box center [627, 426] width 238 height 43
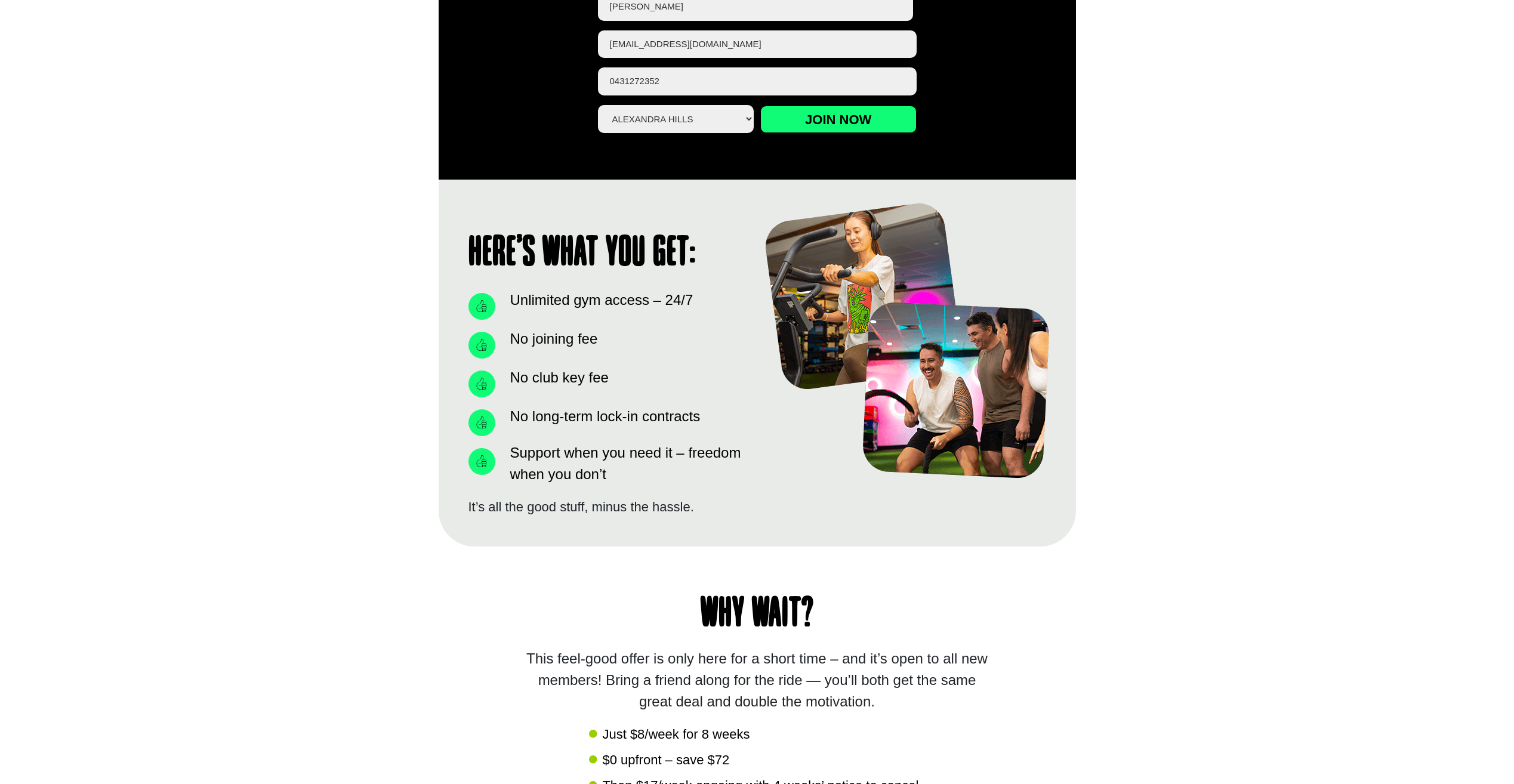
scroll to position [537, 0]
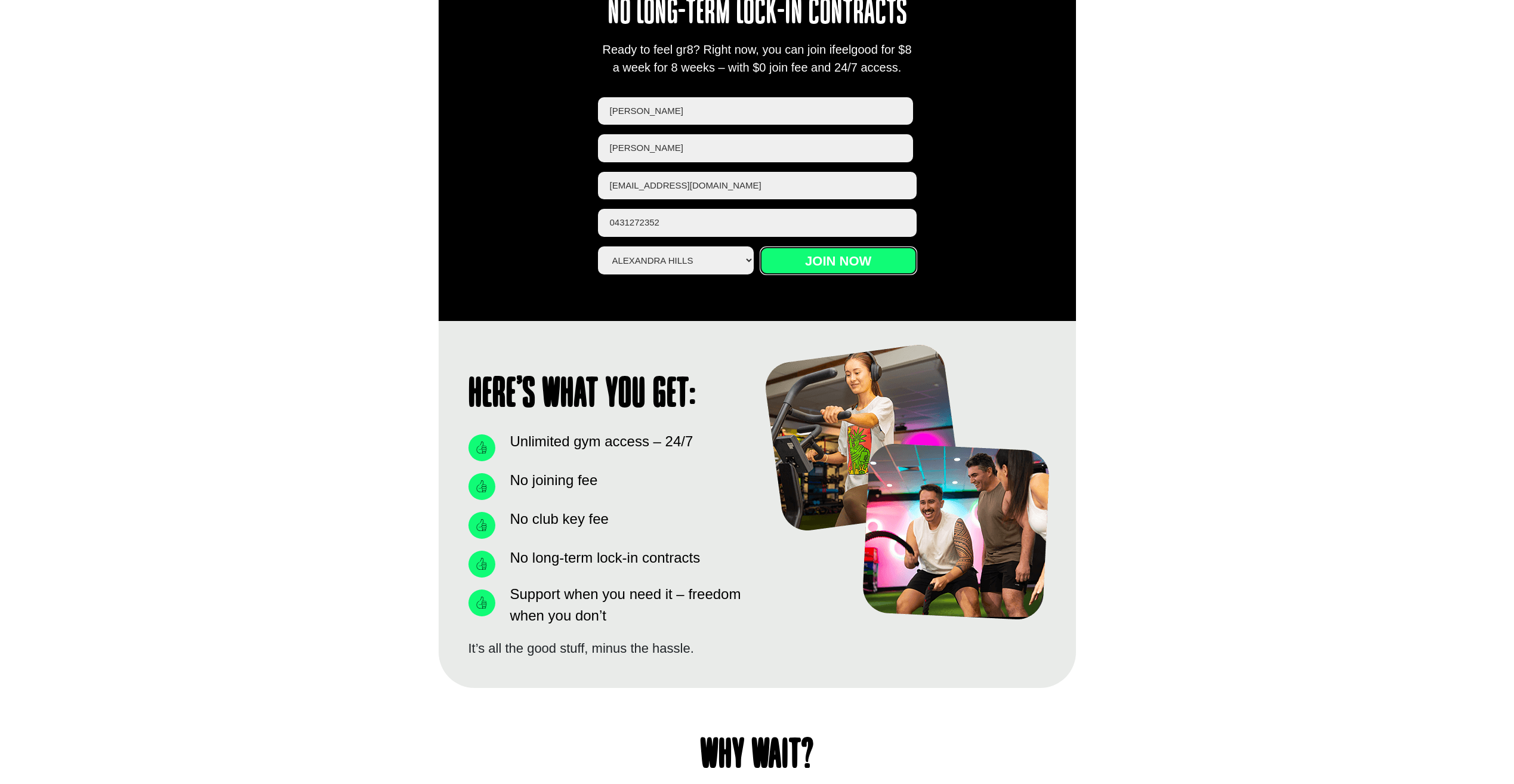
click at [780, 249] on input "Join now" at bounding box center [839, 261] width 156 height 27
click at [818, 259] on input "Join now" at bounding box center [839, 261] width 156 height 27
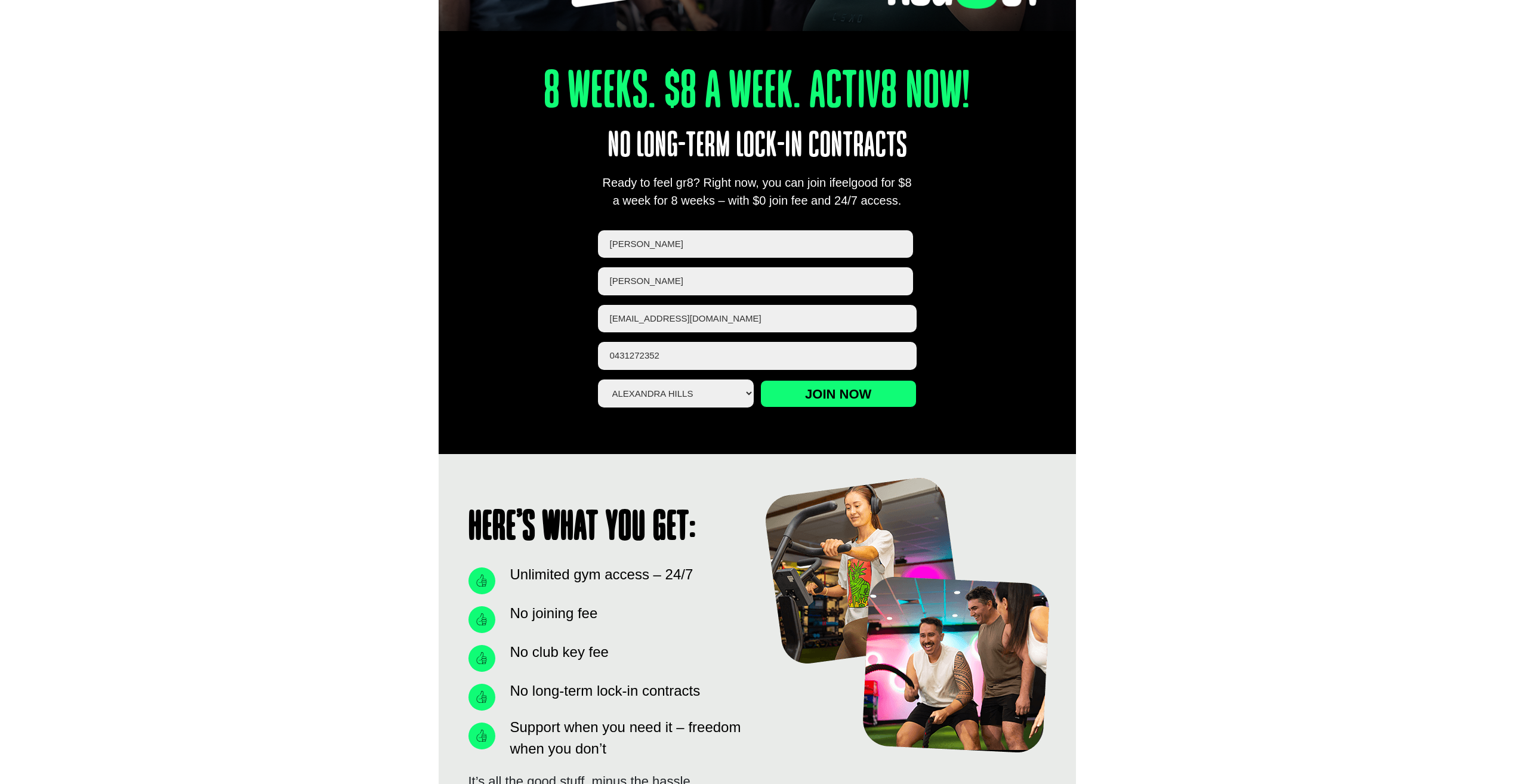
scroll to position [358, 0]
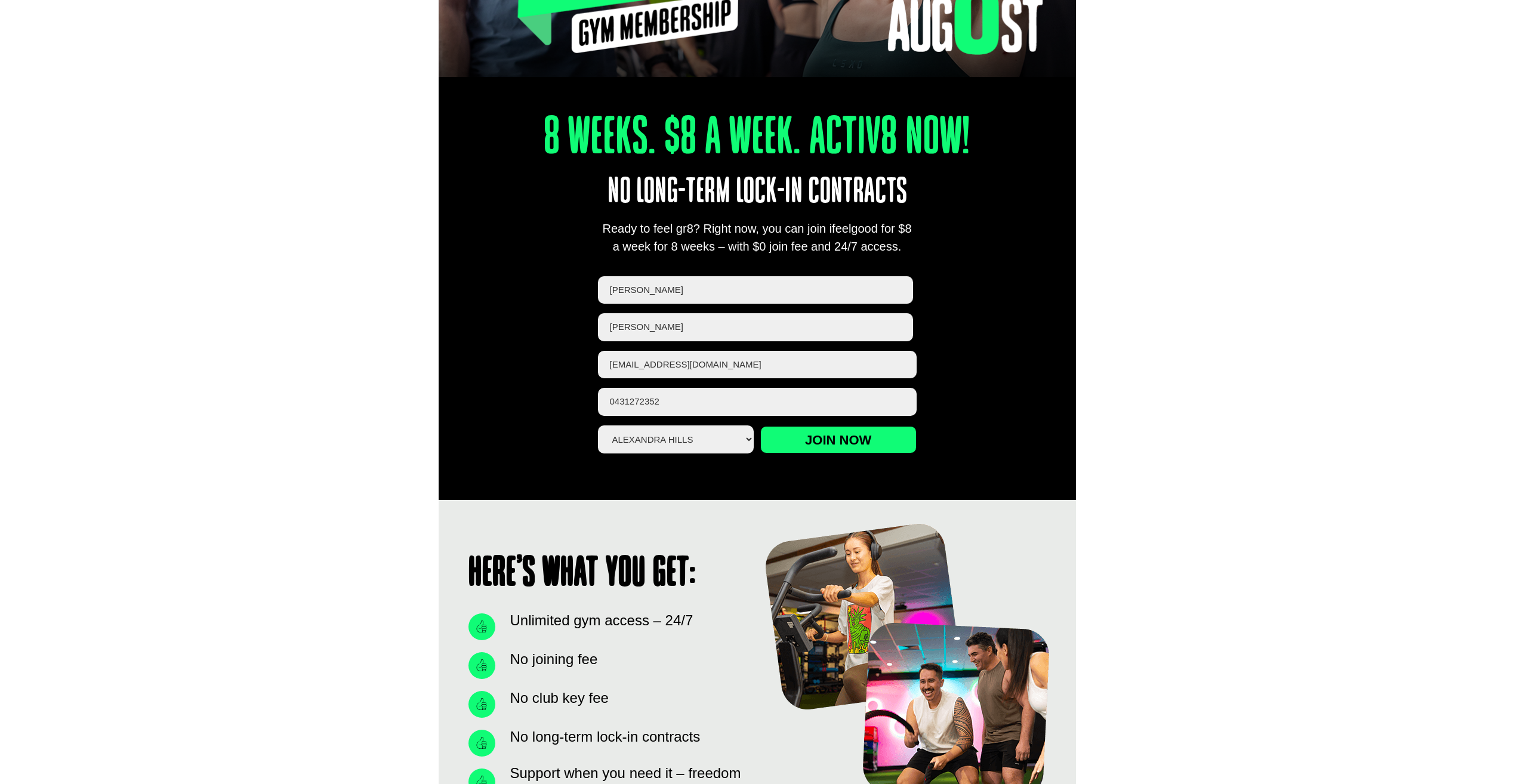
click at [939, 350] on div "8 Weeks. $8 A Week. Activ8 Now! No long-term lock-in contracts Ready to feel gr…" at bounding box center [757, 269] width 638 height 459
drag, startPoint x: 1012, startPoint y: 412, endPoint x: 928, endPoint y: 448, distance: 91.4
click at [1005, 413] on div "8 Weeks. $8 A Week. Activ8 Now! No long-term lock-in contracts Ready to feel gr…" at bounding box center [757, 269] width 638 height 459
click at [853, 445] on input "Join now" at bounding box center [839, 440] width 156 height 27
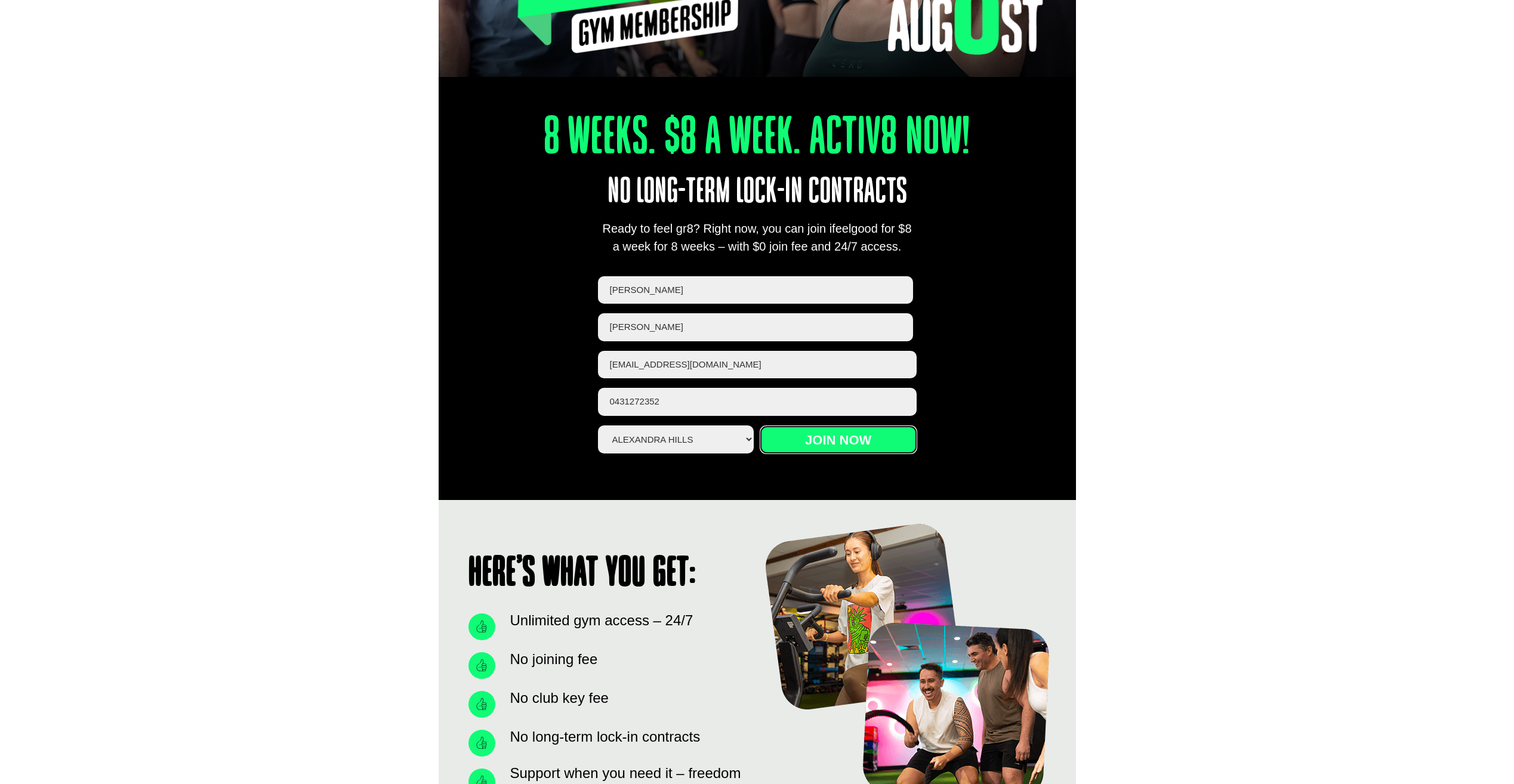
click at [853, 445] on input "Join now" at bounding box center [839, 440] width 156 height 27
click at [1005, 433] on div "8 Weeks. $8 A Week. Activ8 Now! No long-term lock-in contracts Ready to feel gr…" at bounding box center [757, 269] width 638 height 459
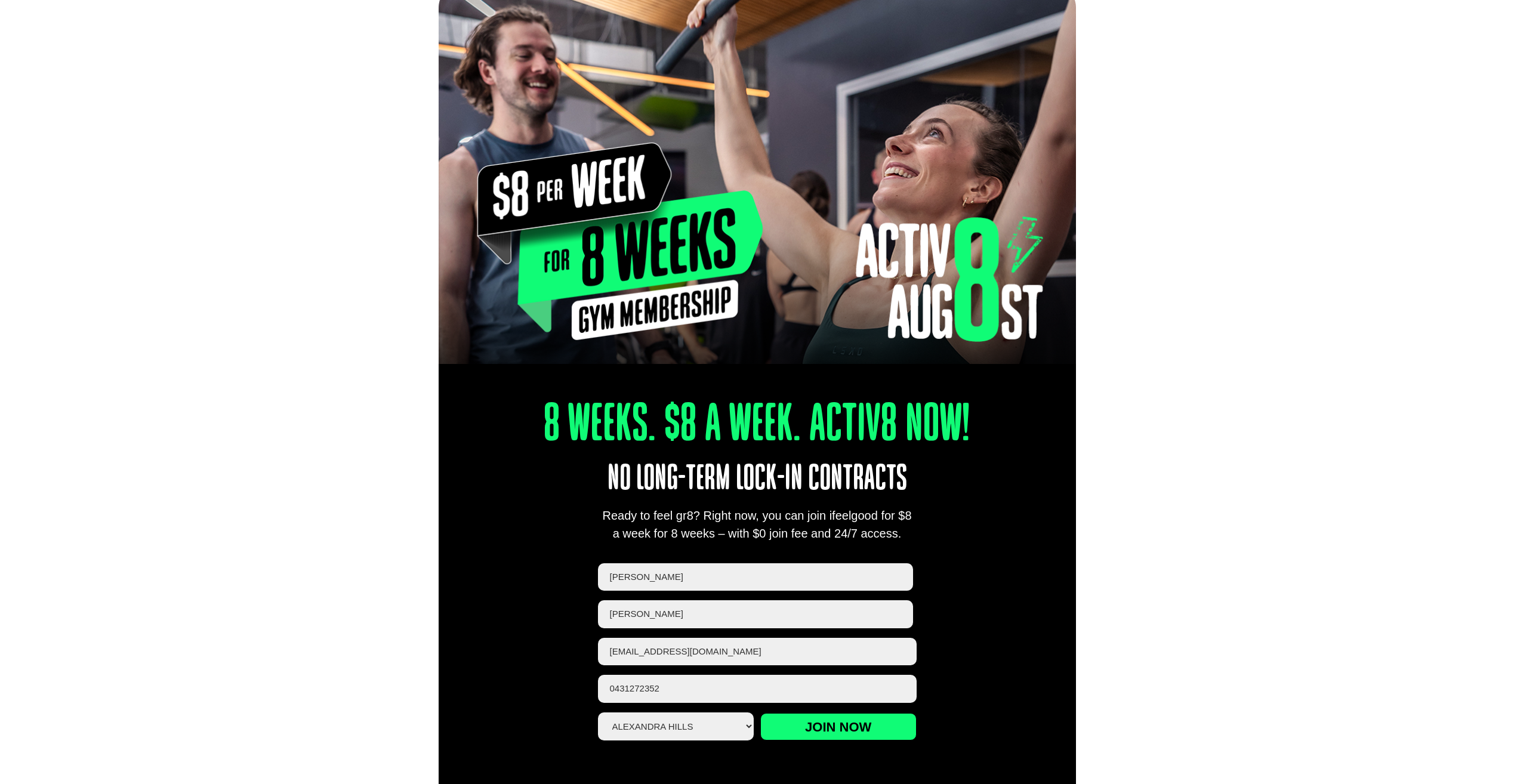
scroll to position [60, 0]
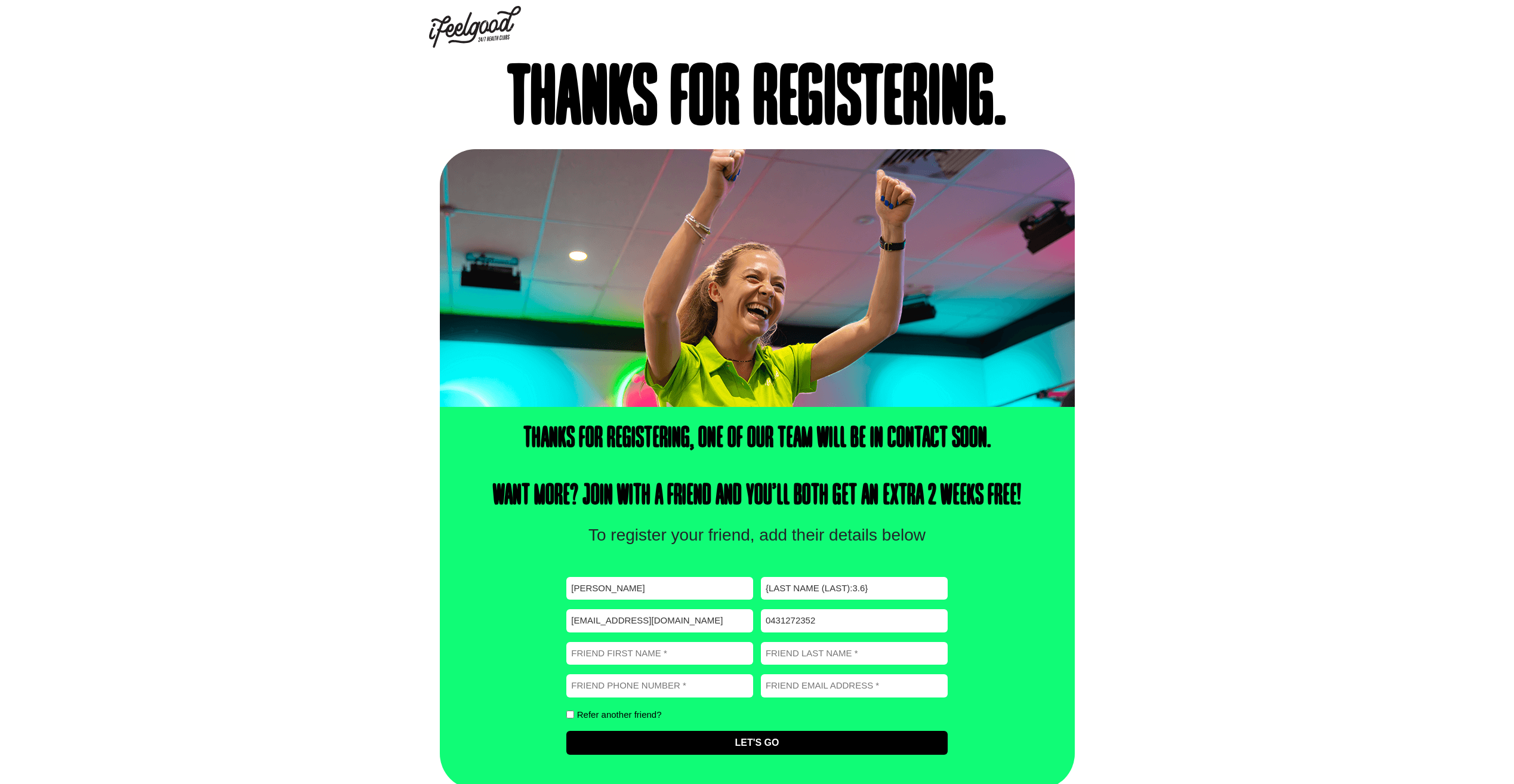
scroll to position [5, 0]
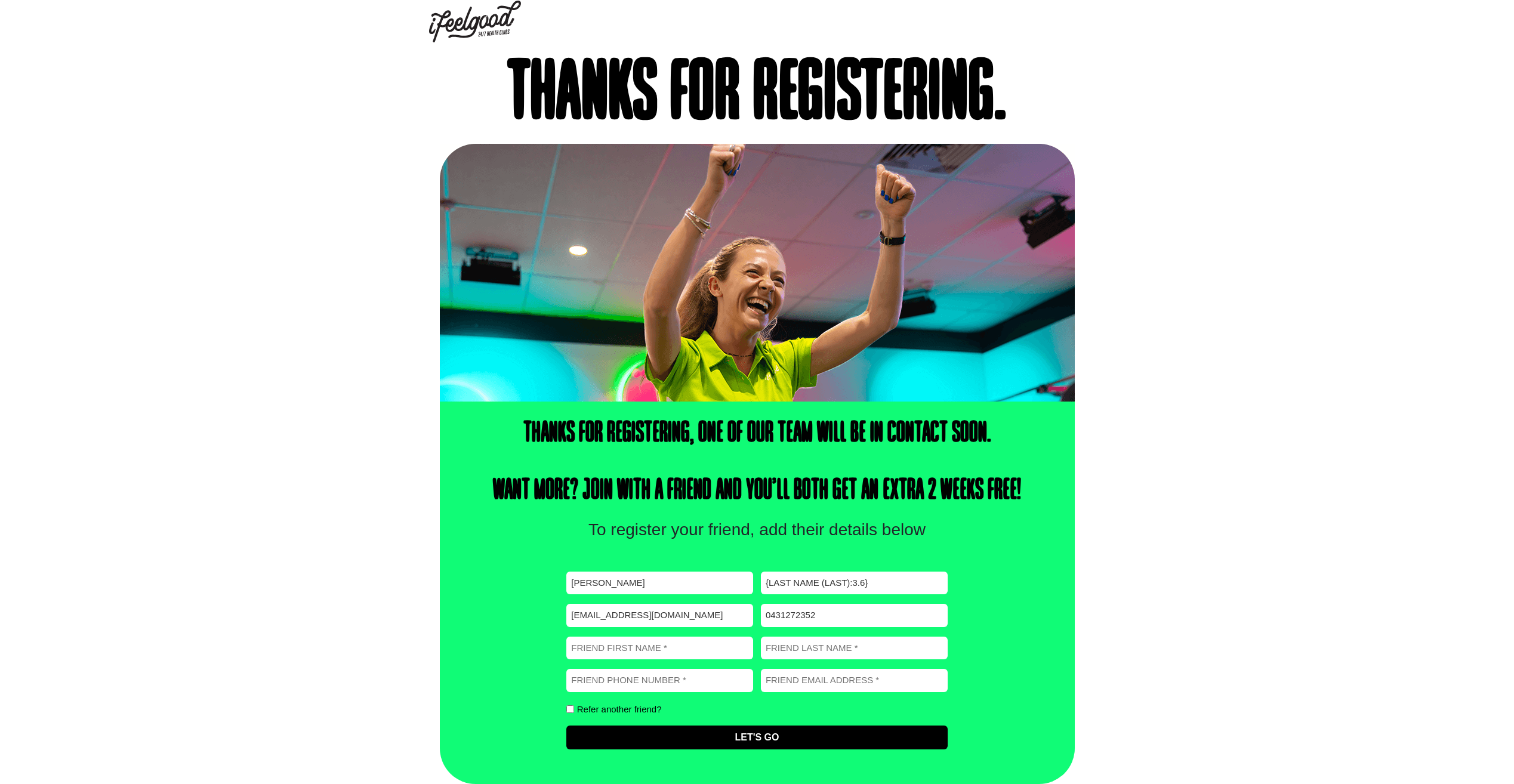
click at [807, 584] on input "{Last Name (Last):3.6}" at bounding box center [854, 583] width 187 height 23
click at [876, 579] on input "{Last Name (Last):3.6}" at bounding box center [854, 583] width 187 height 23
drag, startPoint x: 883, startPoint y: 578, endPoint x: 785, endPoint y: 592, distance: 99.0
click at [746, 587] on div "First name (Required) [PERSON_NAME] Last name (Required) {Last Name (Last):3.6}…" at bounding box center [756, 660] width 380 height 178
type input "[PERSON_NAME]"
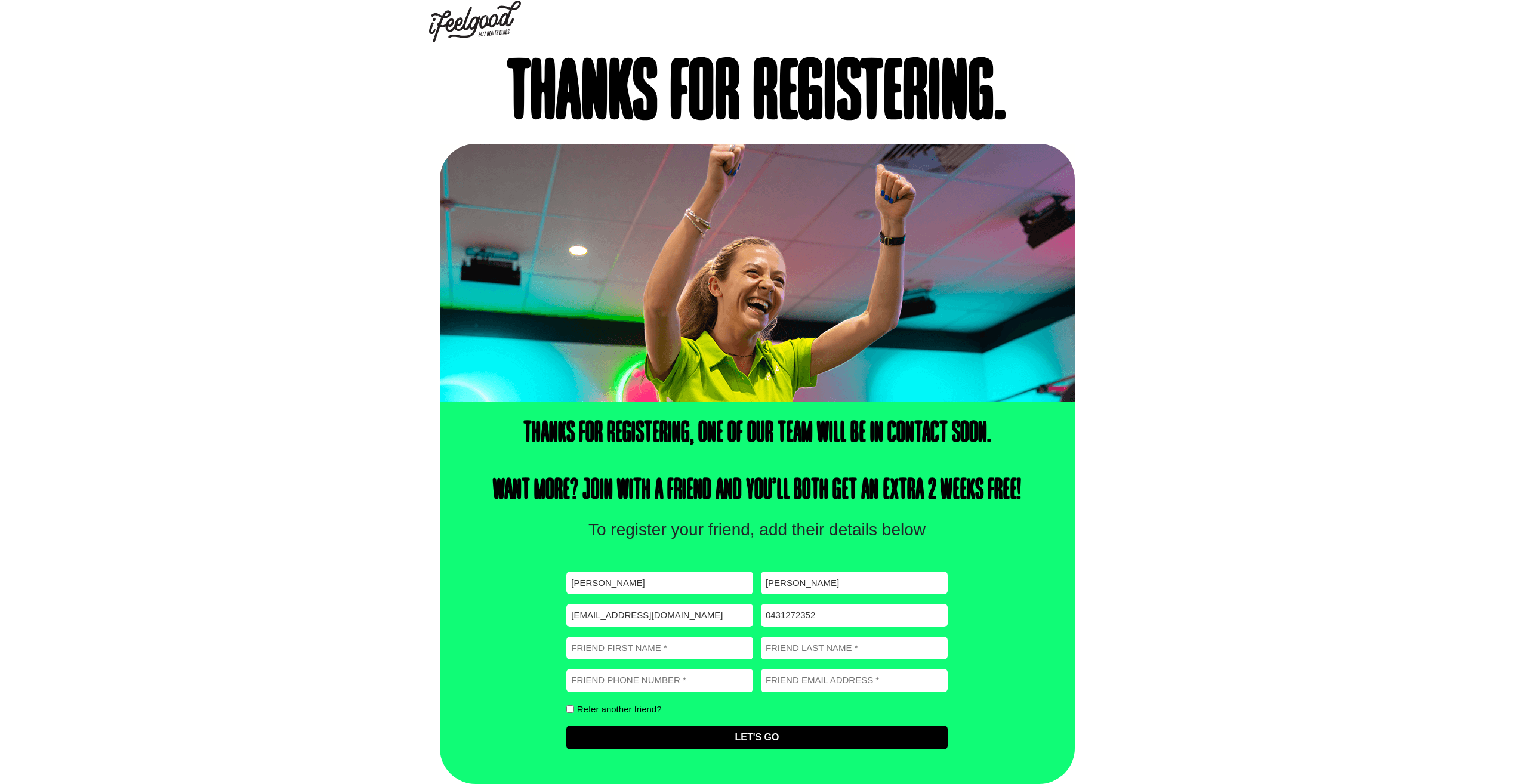
click at [788, 671] on input "Friend Email address (Required)" at bounding box center [854, 680] width 187 height 23
click at [1093, 649] on div "Thanks for registering, one of our team will be in contact soon. Want more? Joi…" at bounding box center [757, 593] width 1514 height 382
drag, startPoint x: 942, startPoint y: 486, endPoint x: 923, endPoint y: 490, distance: 19.4
click at [924, 490] on h4 "Thanks for registering, one of our team will be in contact soon. Want more? Joi…" at bounding box center [757, 462] width 546 height 86
drag, startPoint x: 923, startPoint y: 490, endPoint x: 1058, endPoint y: 622, distance: 188.8
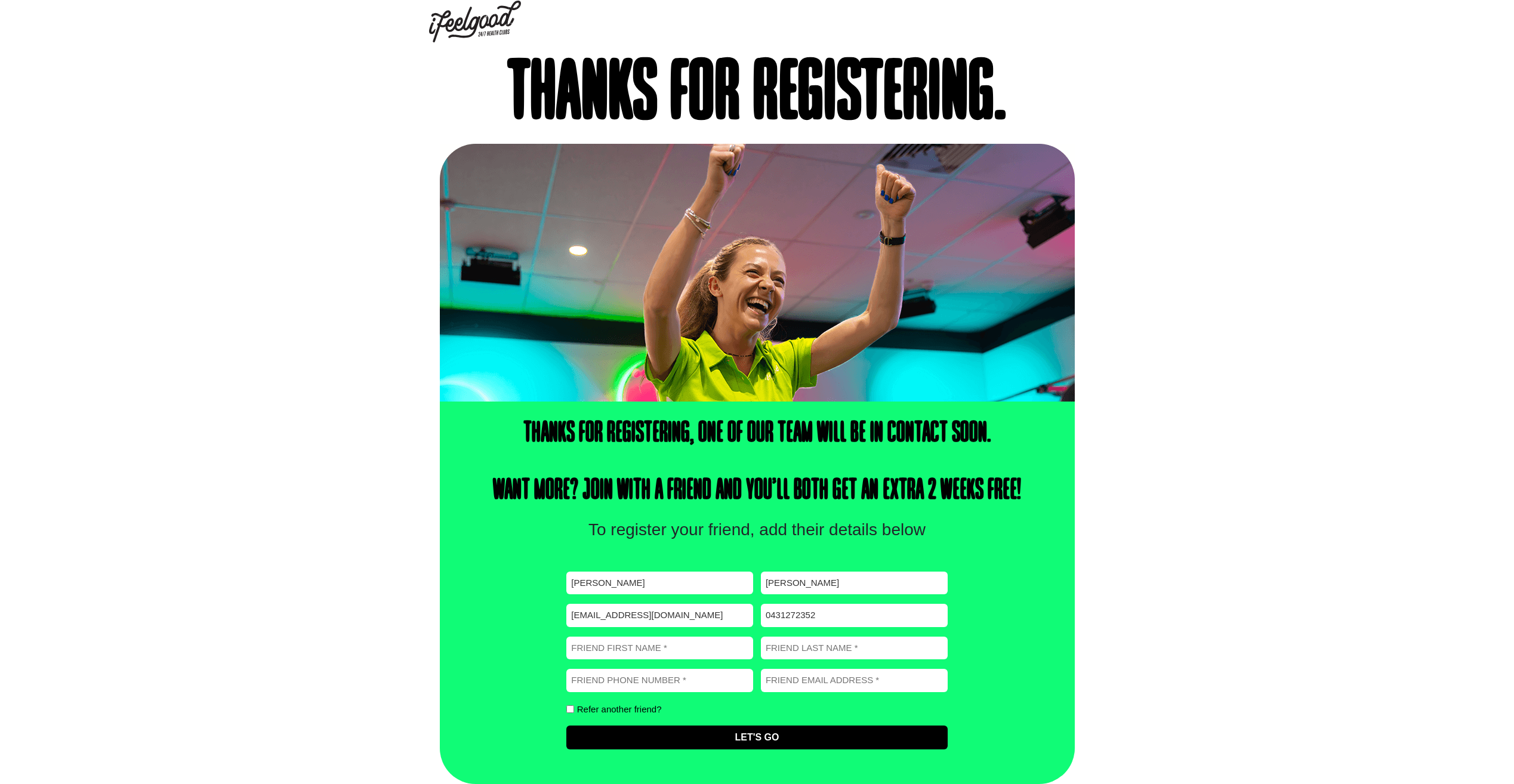
click at [1071, 635] on div "Thanks for registering, one of our team will be in contact soon. Want more? Joi…" at bounding box center [757, 593] width 635 height 382
drag, startPoint x: 900, startPoint y: 488, endPoint x: 1093, endPoint y: 492, distance: 193.0
click at [1092, 492] on div "Thanks for registering, one of our team will be in contact soon. Want more? Joi…" at bounding box center [757, 593] width 1514 height 382
click at [1065, 613] on div "Thanks for registering, one of our team will be in contact soon. Want more? Joi…" at bounding box center [757, 593] width 635 height 382
click at [738, 732] on input "Let's Go" at bounding box center [756, 737] width 380 height 24
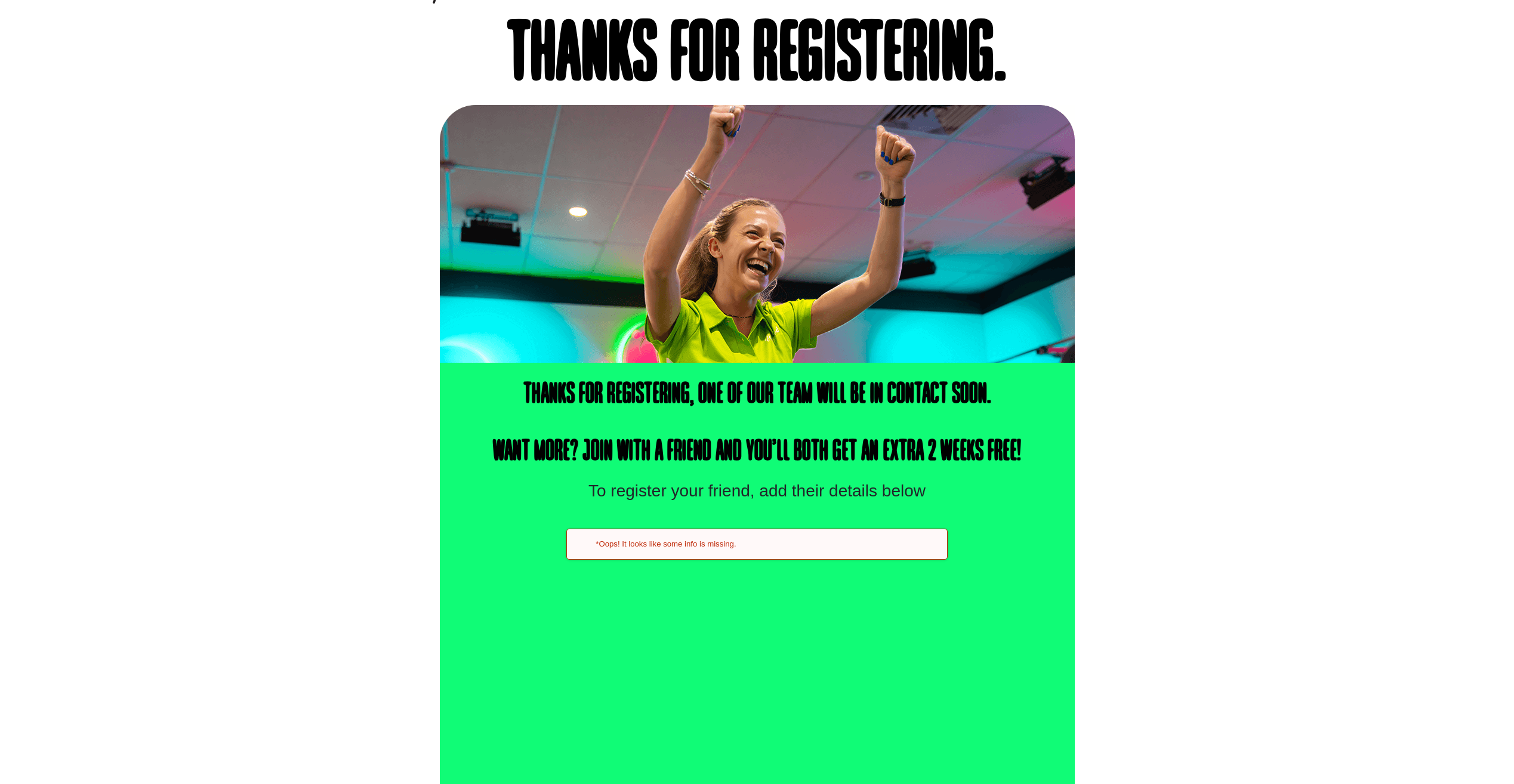
scroll to position [0, 0]
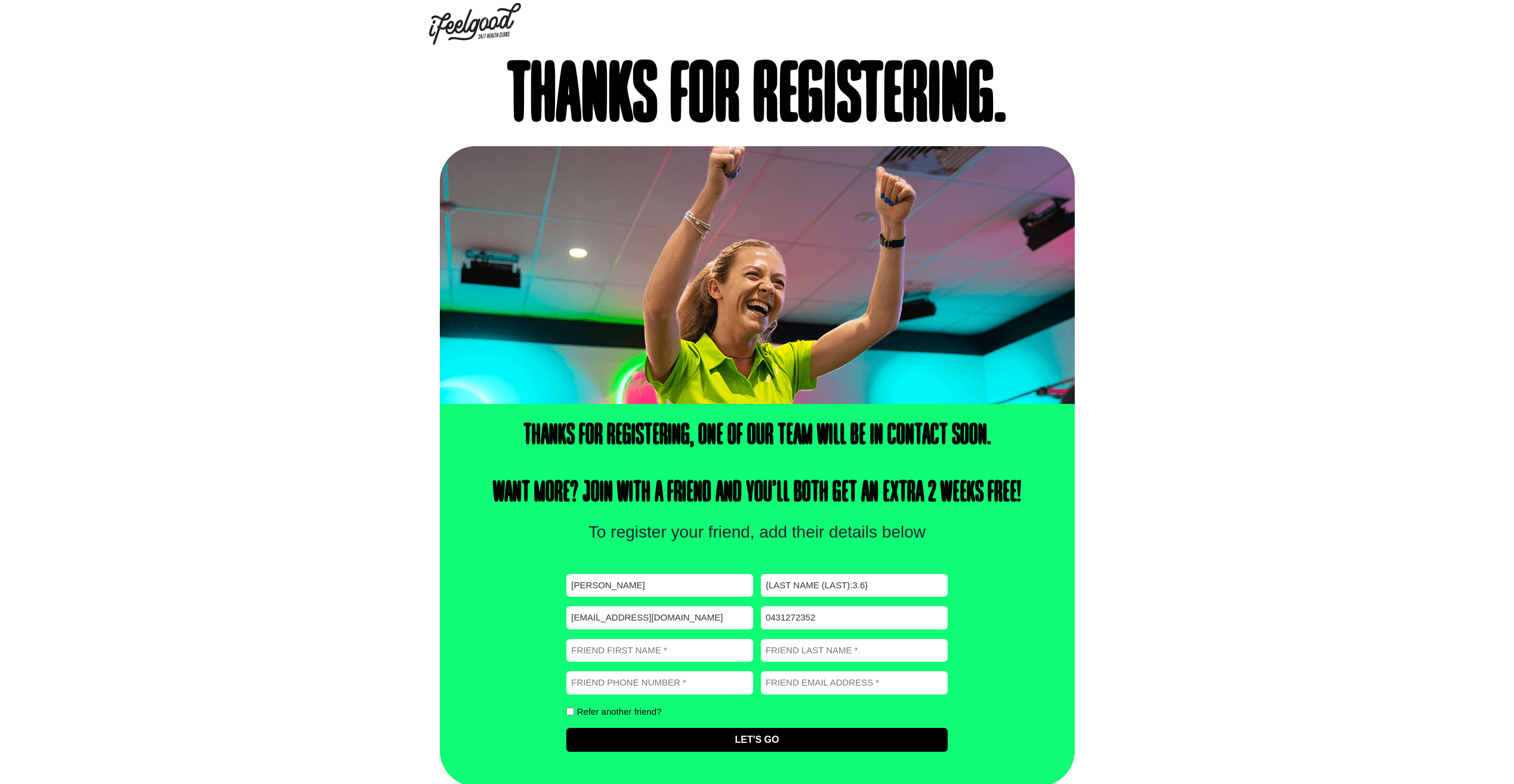
scroll to position [5, 0]
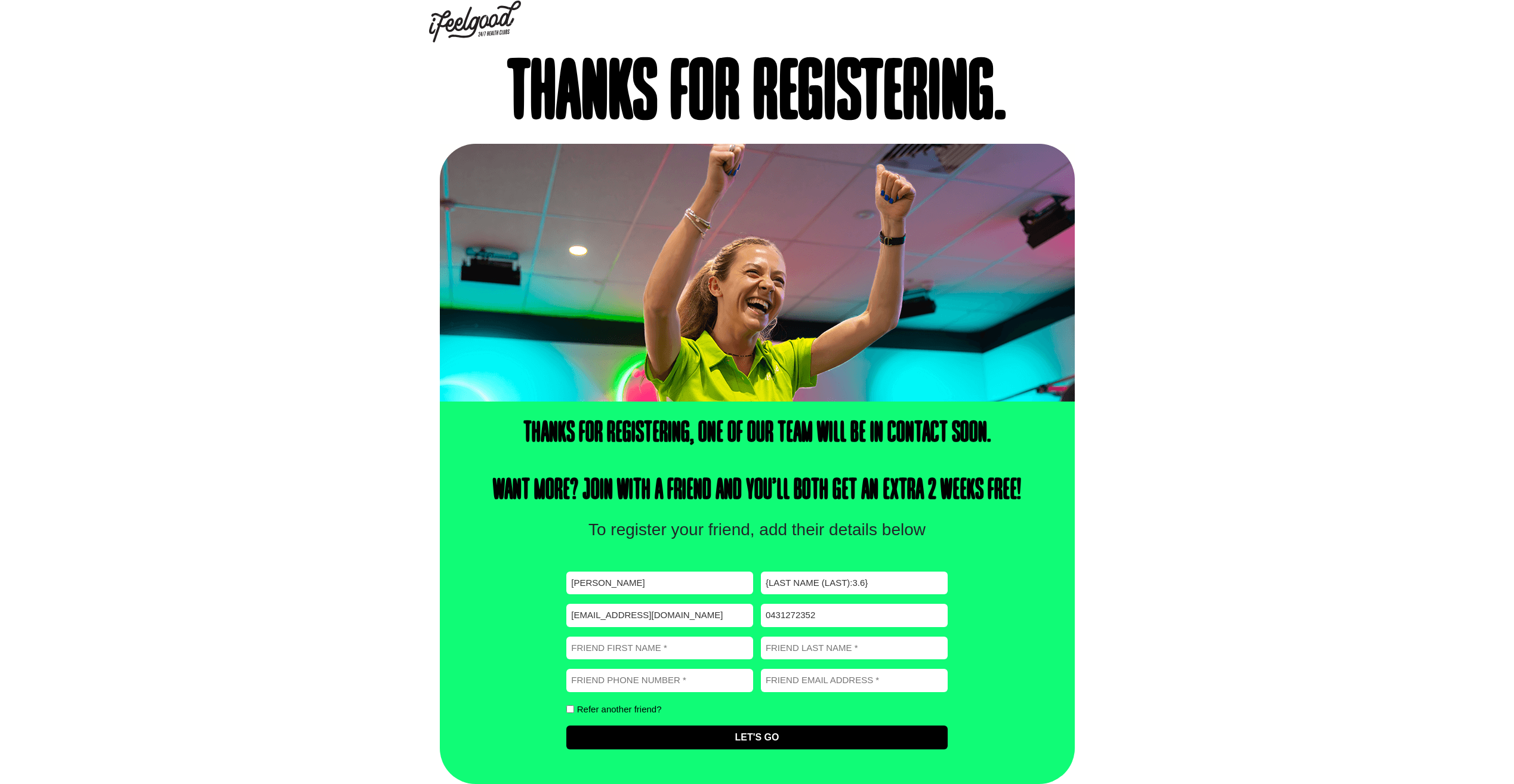
drag, startPoint x: 839, startPoint y: 587, endPoint x: 772, endPoint y: 591, distance: 67.1
click at [772, 591] on input "{Last Name (Last):3.6}" at bounding box center [854, 583] width 187 height 23
type input "{"
type input "[PERSON_NAME]"
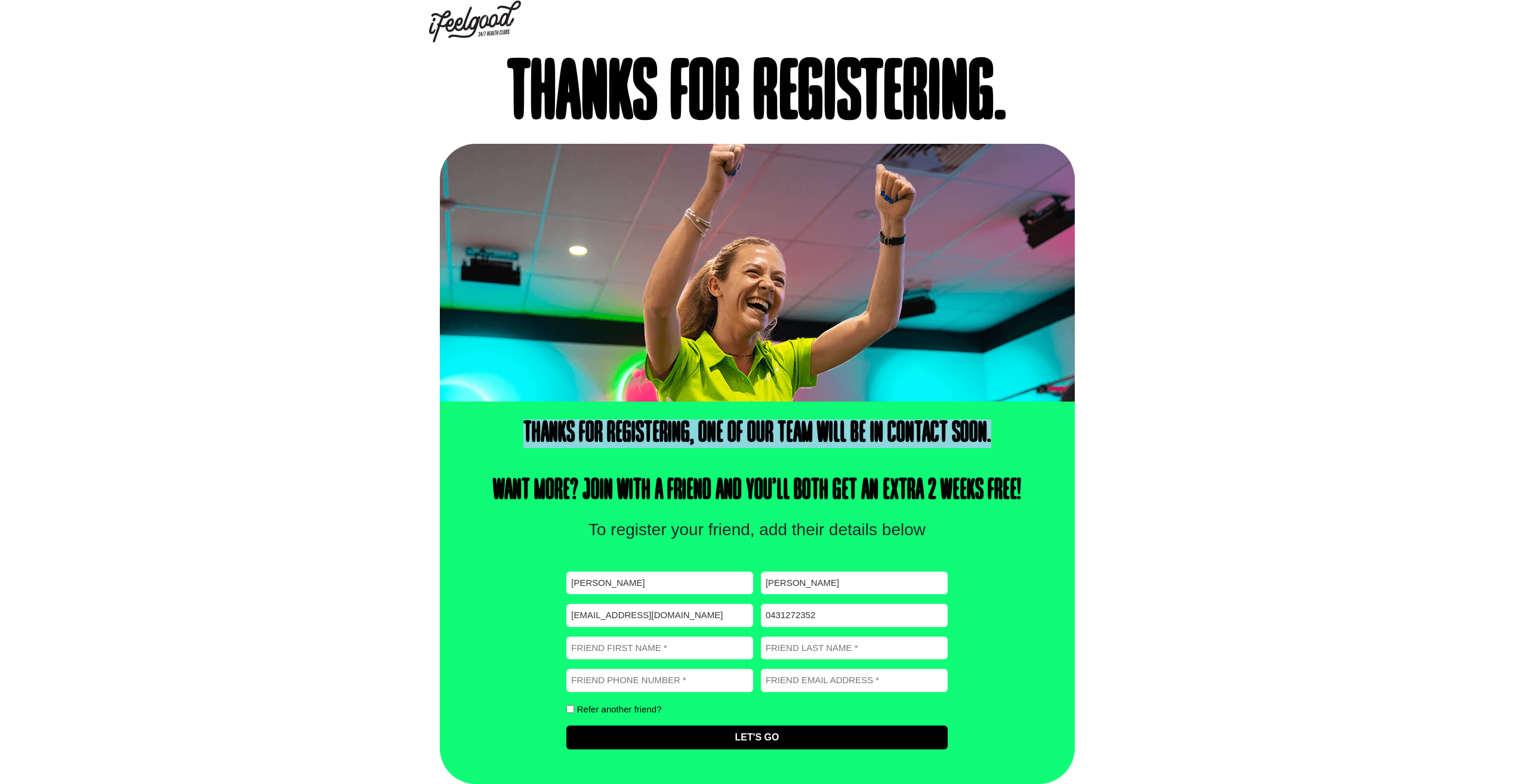
drag, startPoint x: 533, startPoint y: 426, endPoint x: 1005, endPoint y: 437, distance: 472.1
click at [1005, 437] on h4 "Thanks for registering, one of our team will be in contact soon. Want more? Joi…" at bounding box center [757, 462] width 546 height 86
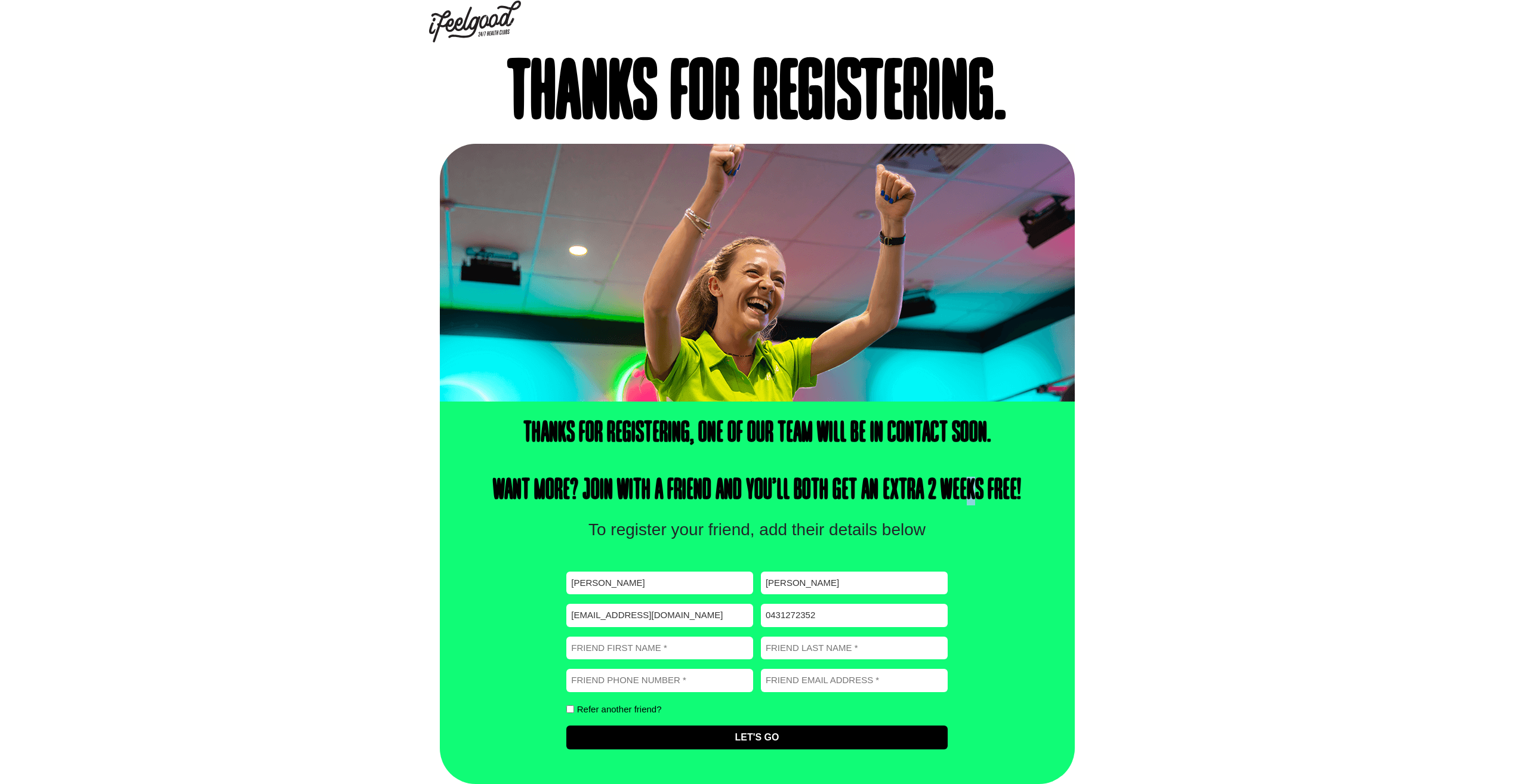
click at [959, 488] on h4 "Thanks for registering, one of our team will be in contact soon. Want more? Joi…" at bounding box center [757, 462] width 546 height 86
click at [1057, 551] on div "Thanks for registering, one of our team will be in contact soon. Want more? Joi…" at bounding box center [757, 593] width 635 height 382
drag, startPoint x: 616, startPoint y: 587, endPoint x: 589, endPoint y: 609, distance: 34.8
click at [568, 606] on div "First name (Required) [PERSON_NAME] Last name (Required) [PERSON_NAME] (Require…" at bounding box center [756, 660] width 380 height 178
click at [859, 593] on input "[PERSON_NAME]" at bounding box center [854, 583] width 187 height 23
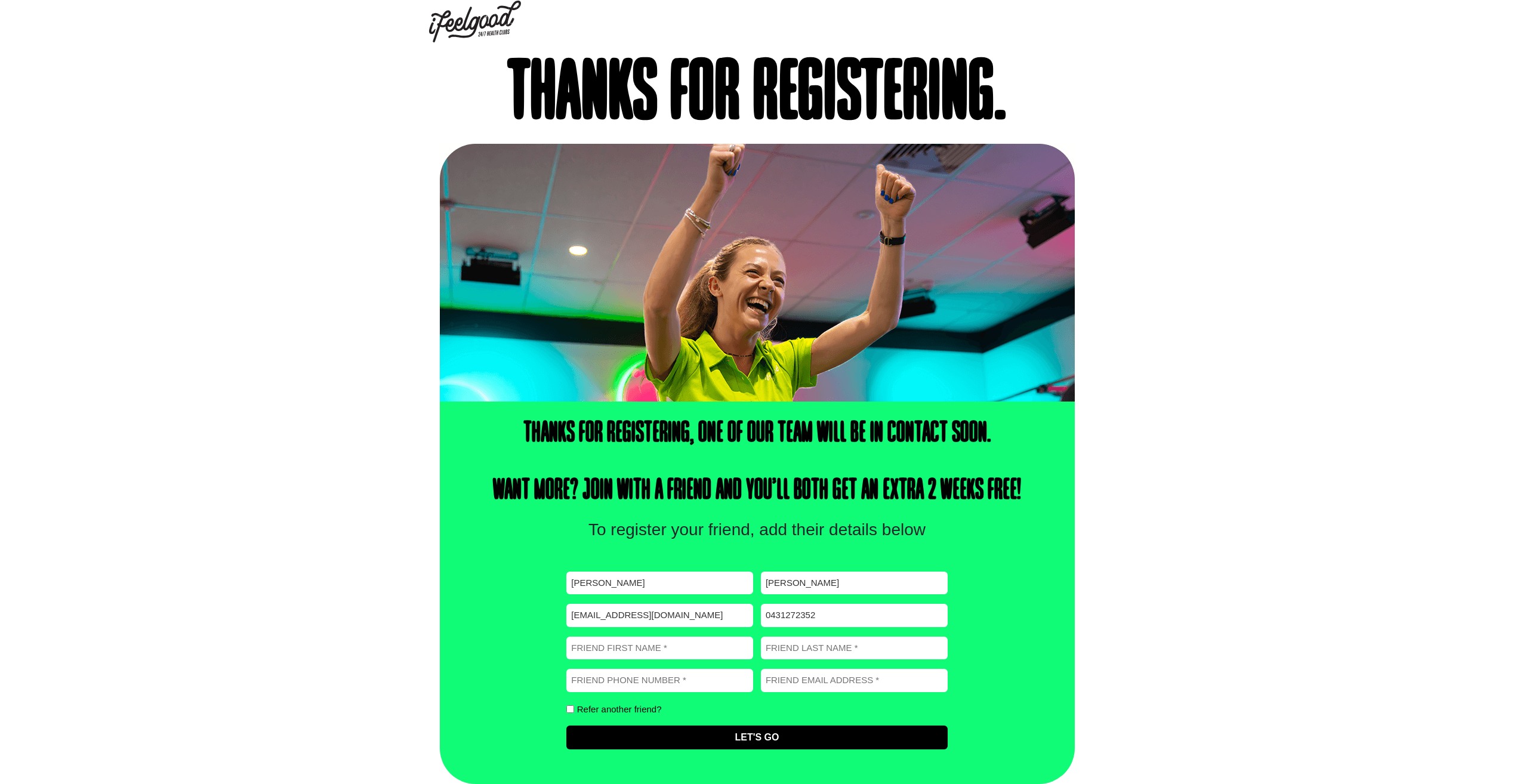
click at [732, 584] on div "First name (Required) [PERSON_NAME] Last name (Required) [PERSON_NAME] (Require…" at bounding box center [756, 660] width 380 height 178
click at [1050, 590] on div "Thanks for registering, one of our team will be in contact soon. Want more? Joi…" at bounding box center [757, 593] width 635 height 382
drag, startPoint x: 597, startPoint y: 489, endPoint x: 1032, endPoint y: 495, distance: 435.0
click at [1032, 495] on div "Thanks for registering, one of our team will be in contact soon. Want more? Joi…" at bounding box center [757, 593] width 635 height 382
drag, startPoint x: 820, startPoint y: 299, endPoint x: 817, endPoint y: 175, distance: 124.0
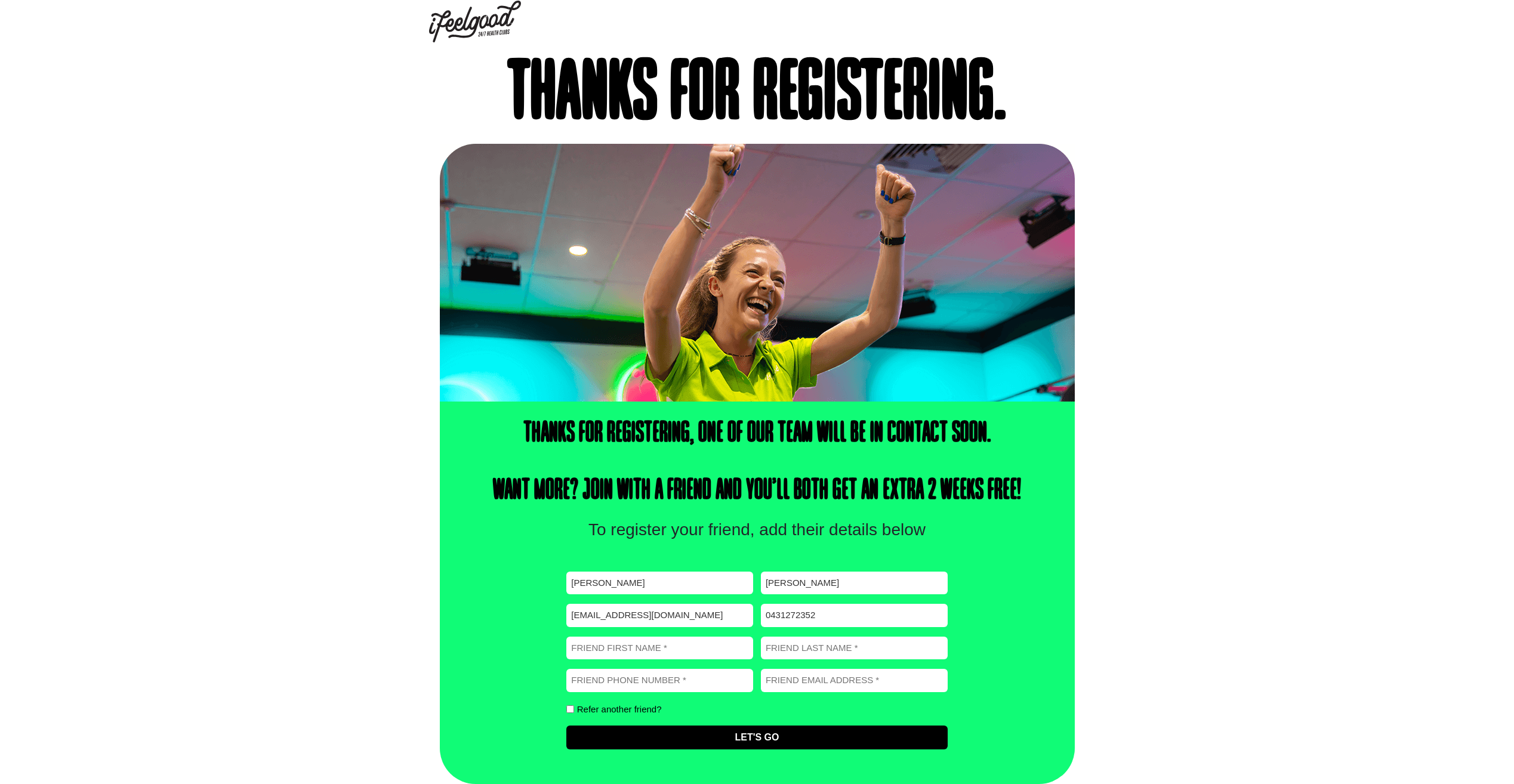
click at [819, 299] on img at bounding box center [757, 272] width 635 height 258
click at [883, 71] on h1 "Thanks for registering." at bounding box center [757, 96] width 635 height 84
